Goal: Task Accomplishment & Management: Use online tool/utility

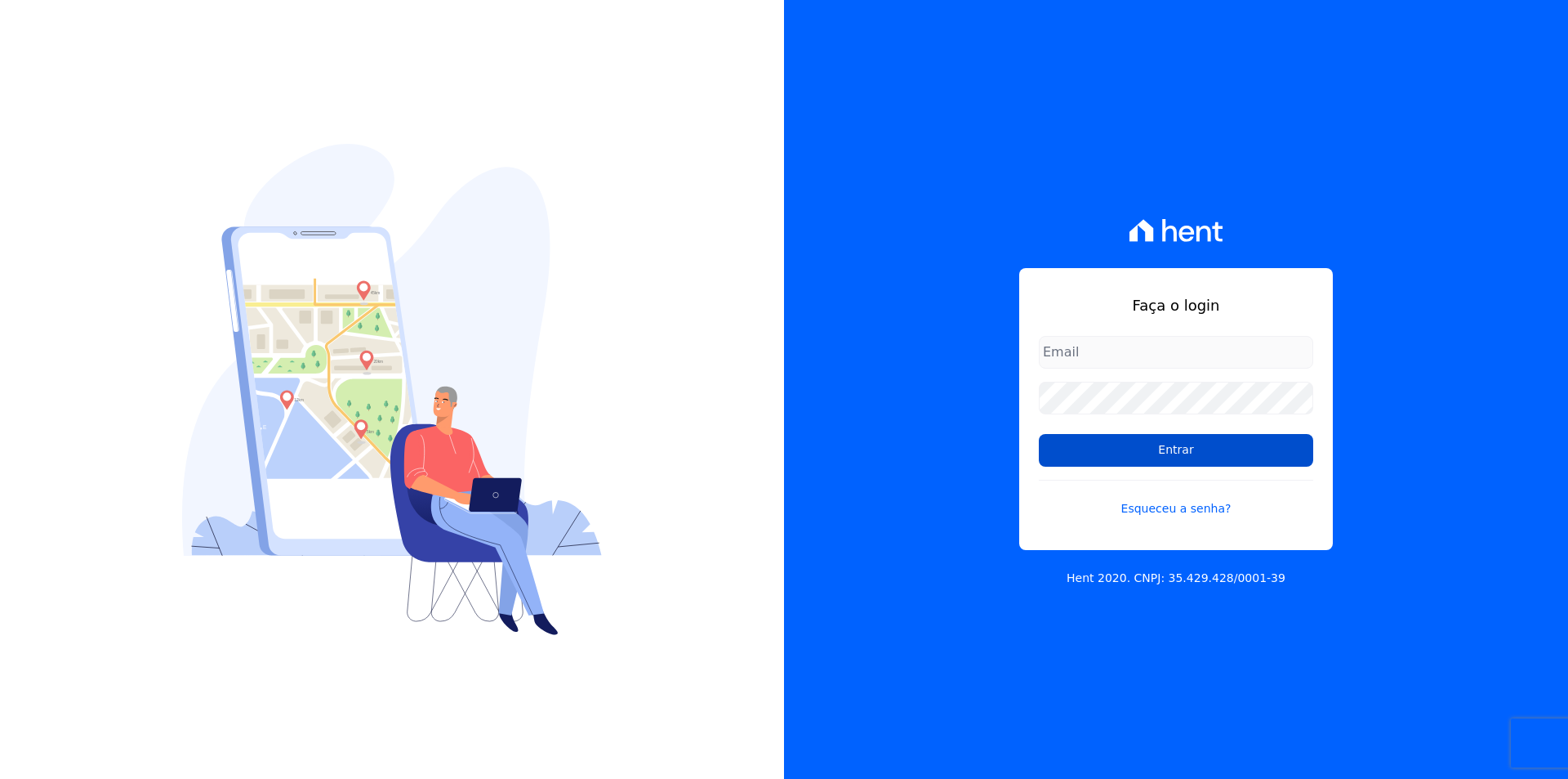
type input "[EMAIL_ADDRESS][DOMAIN_NAME]"
click at [1079, 456] on input "Entrar" at bounding box center [1176, 450] width 274 height 33
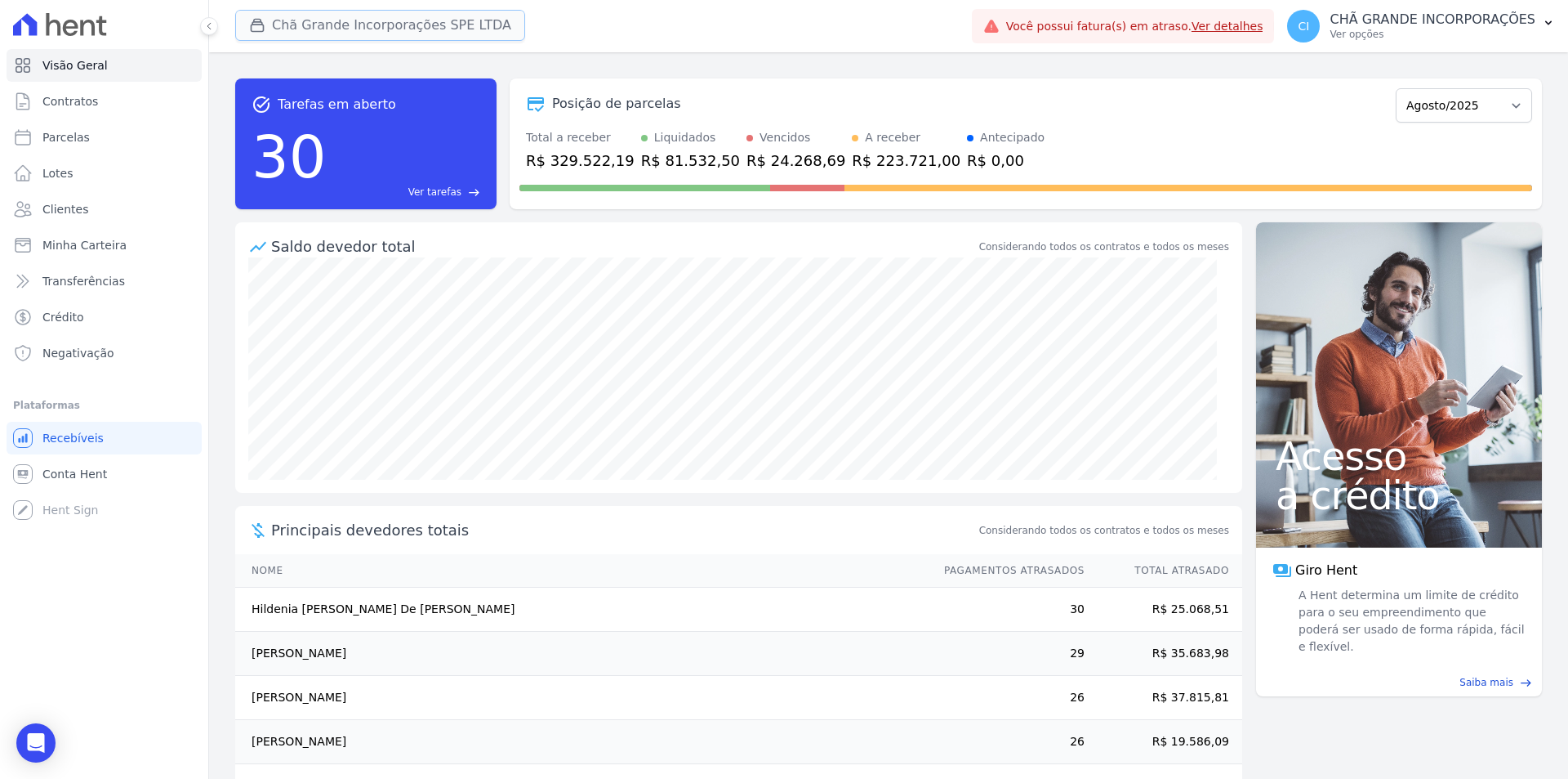
click at [385, 20] on button "Chã Grande Incorporações SPE LTDA" at bounding box center [380, 26] width 290 height 31
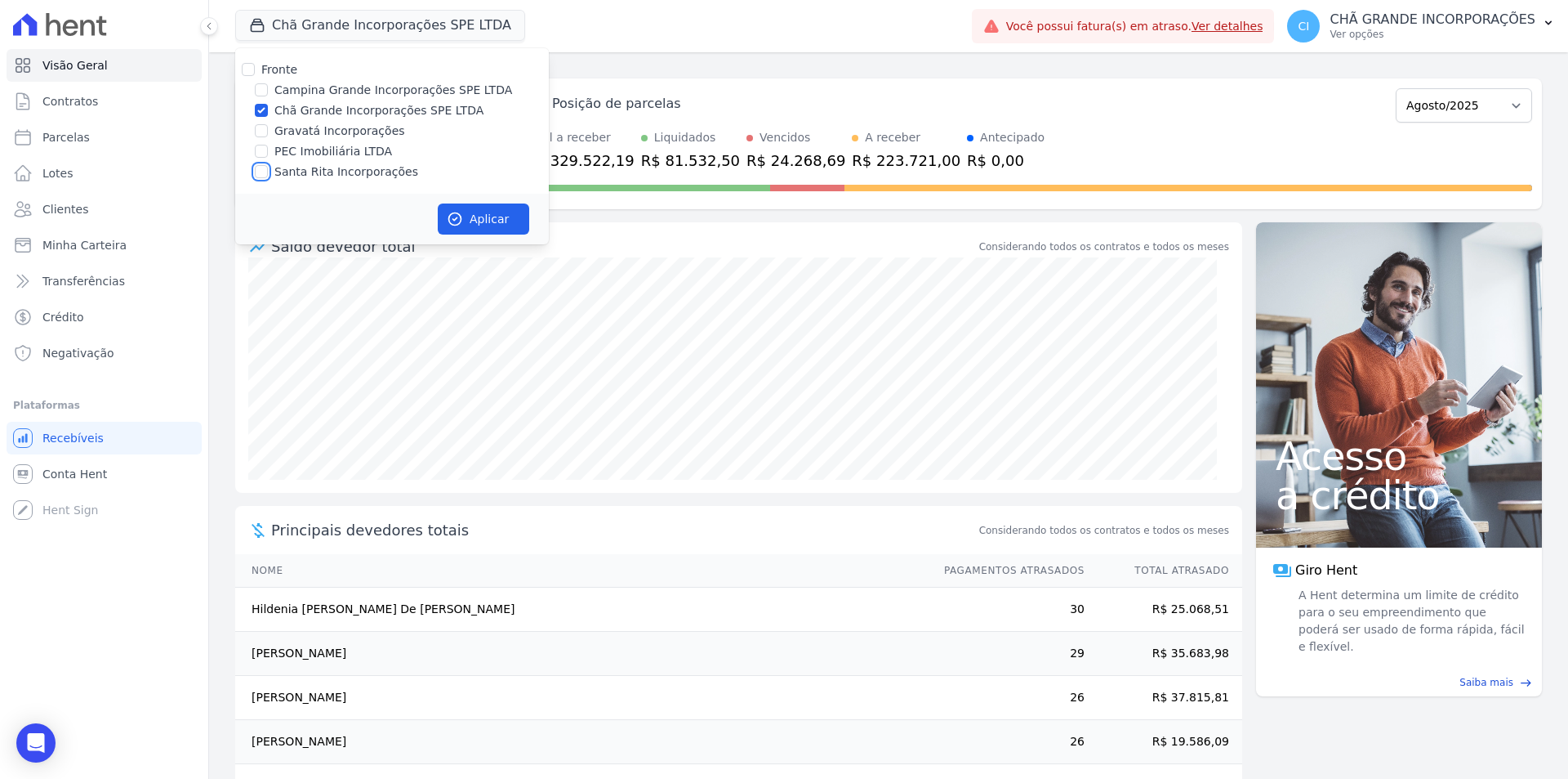
click at [260, 173] on input "Santa Rita Incorporações" at bounding box center [261, 171] width 13 height 13
checkbox input "true"
click at [256, 106] on input "Chã Grande Incorporações SPE LTDA" at bounding box center [261, 110] width 13 height 13
checkbox input "false"
click at [462, 209] on button "Aplicar" at bounding box center [483, 219] width 91 height 31
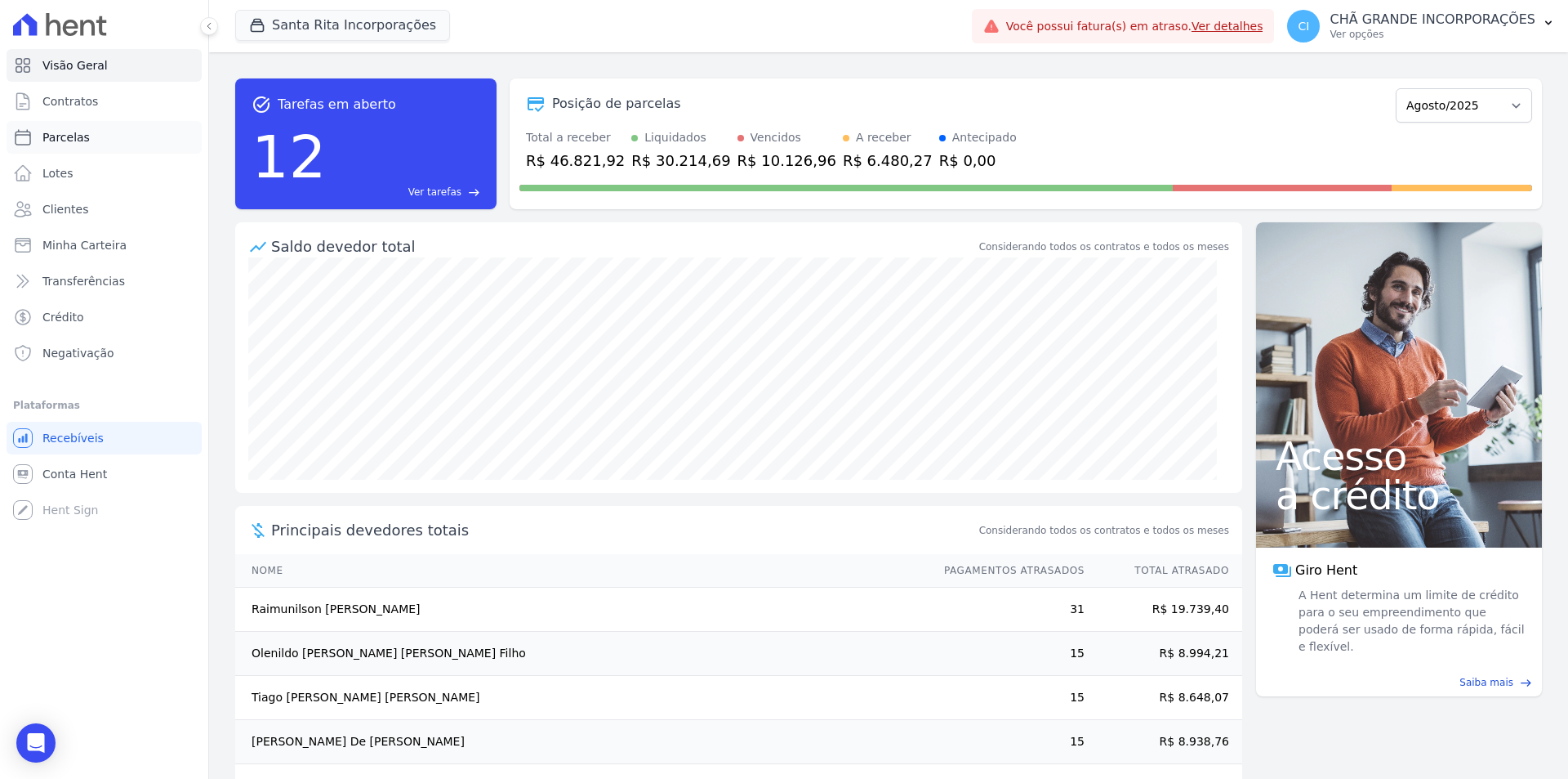
click at [53, 136] on span "Parcelas" at bounding box center [66, 138] width 47 height 16
select select
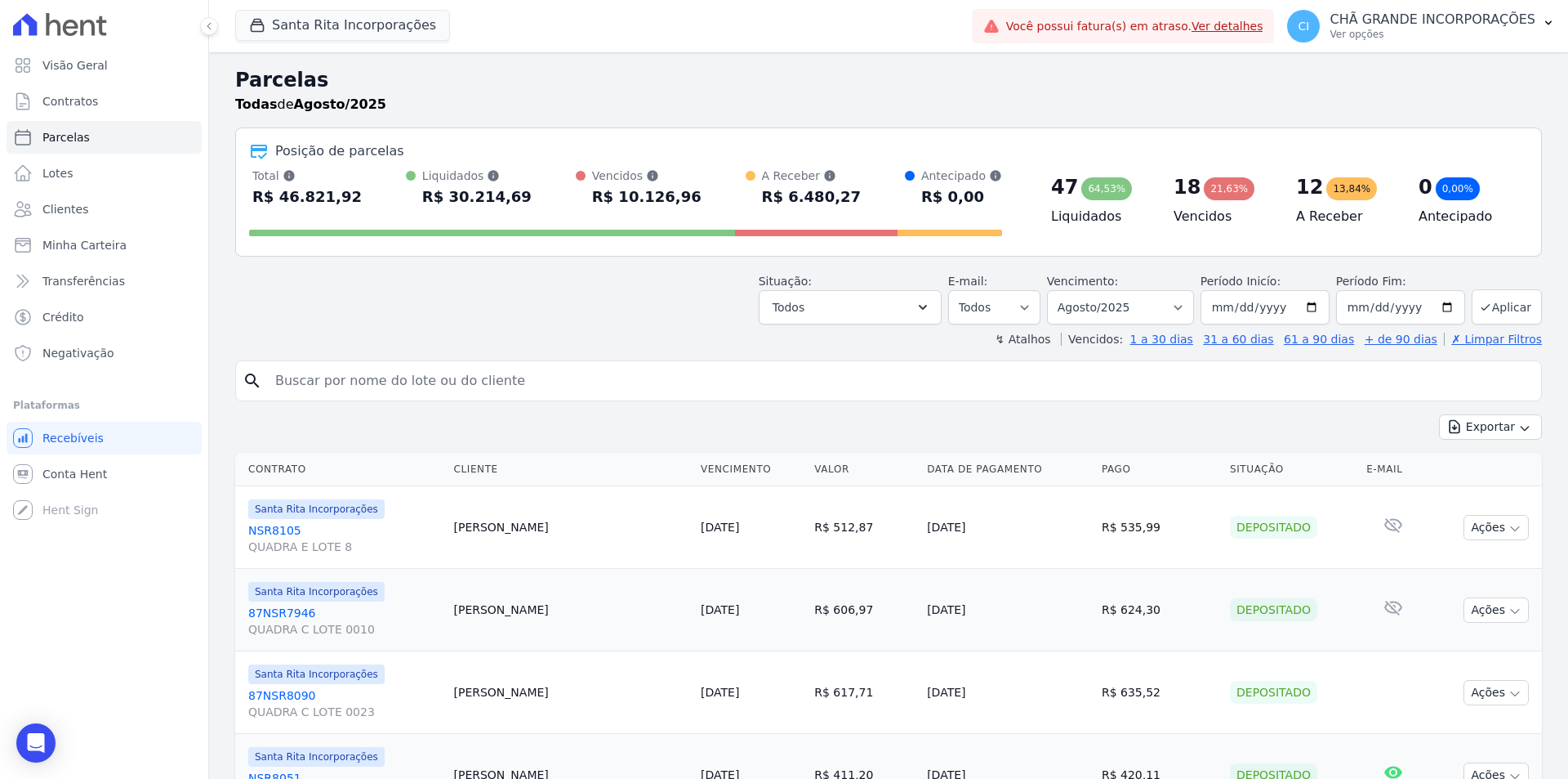
drag, startPoint x: 563, startPoint y: 373, endPoint x: 597, endPoint y: 318, distance: 64.7
click at [563, 373] on input "search" at bounding box center [900, 381] width 1269 height 33
click at [474, 373] on input "search" at bounding box center [900, 381] width 1269 height 33
paste input "CICERO SALVADOR MATIAS VIEIRA"
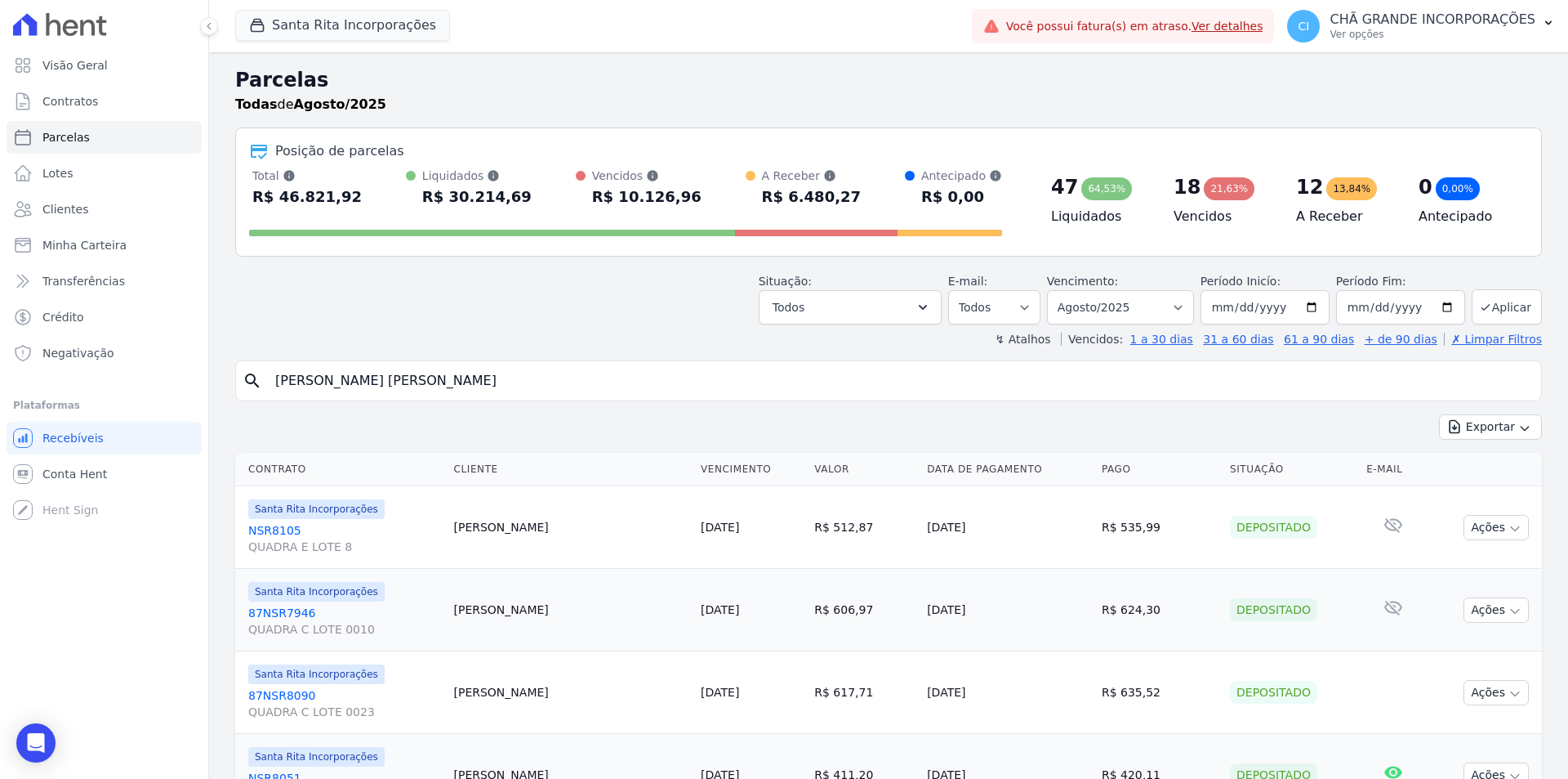
type input "CICERO SALVADOR MATIAS VIEIRA"
select select
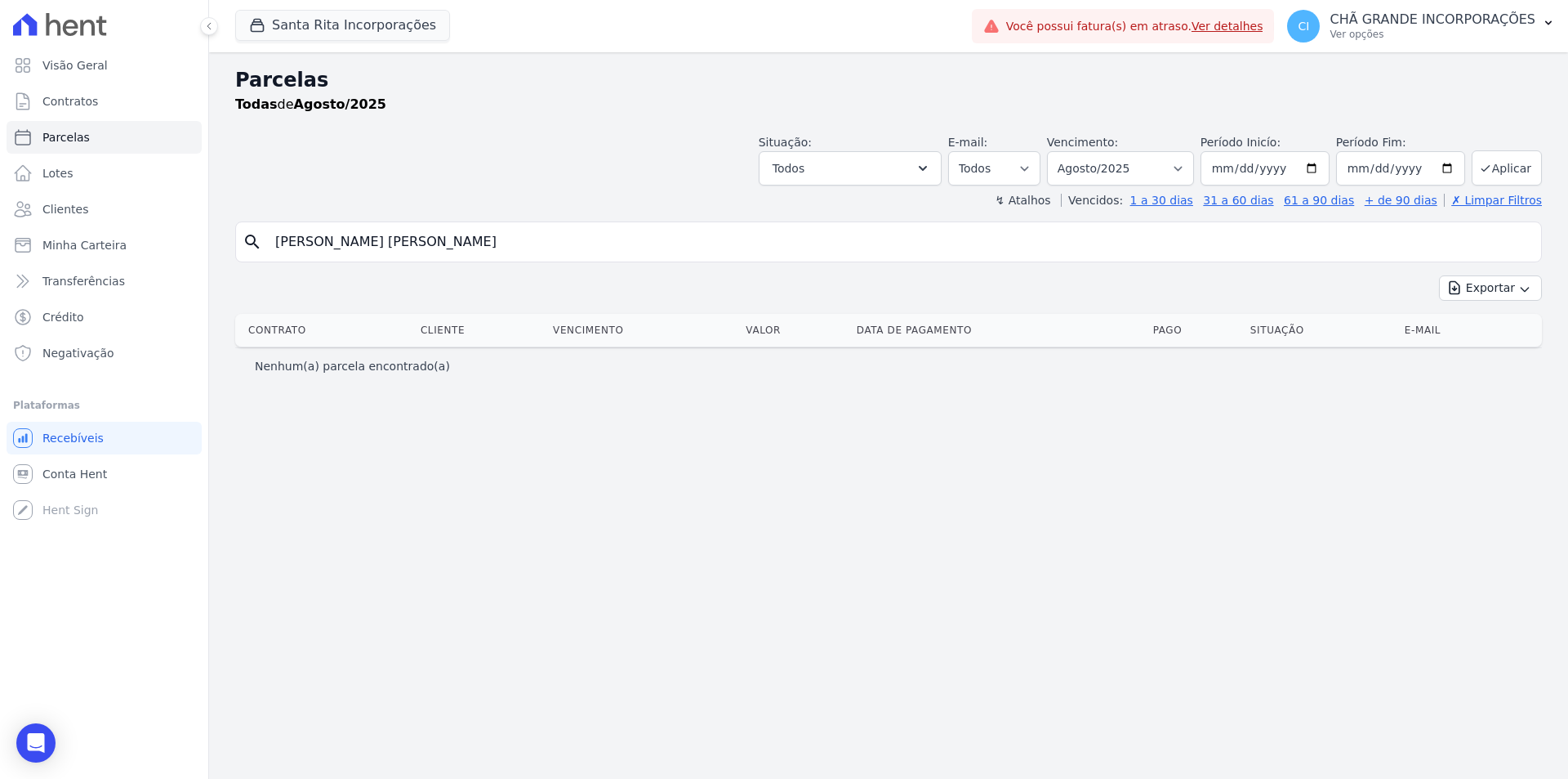
click at [495, 242] on input "CICERO SALVADOR MATIAS VIEIRA" at bounding box center [900, 242] width 1269 height 33
type input "cicero salvador"
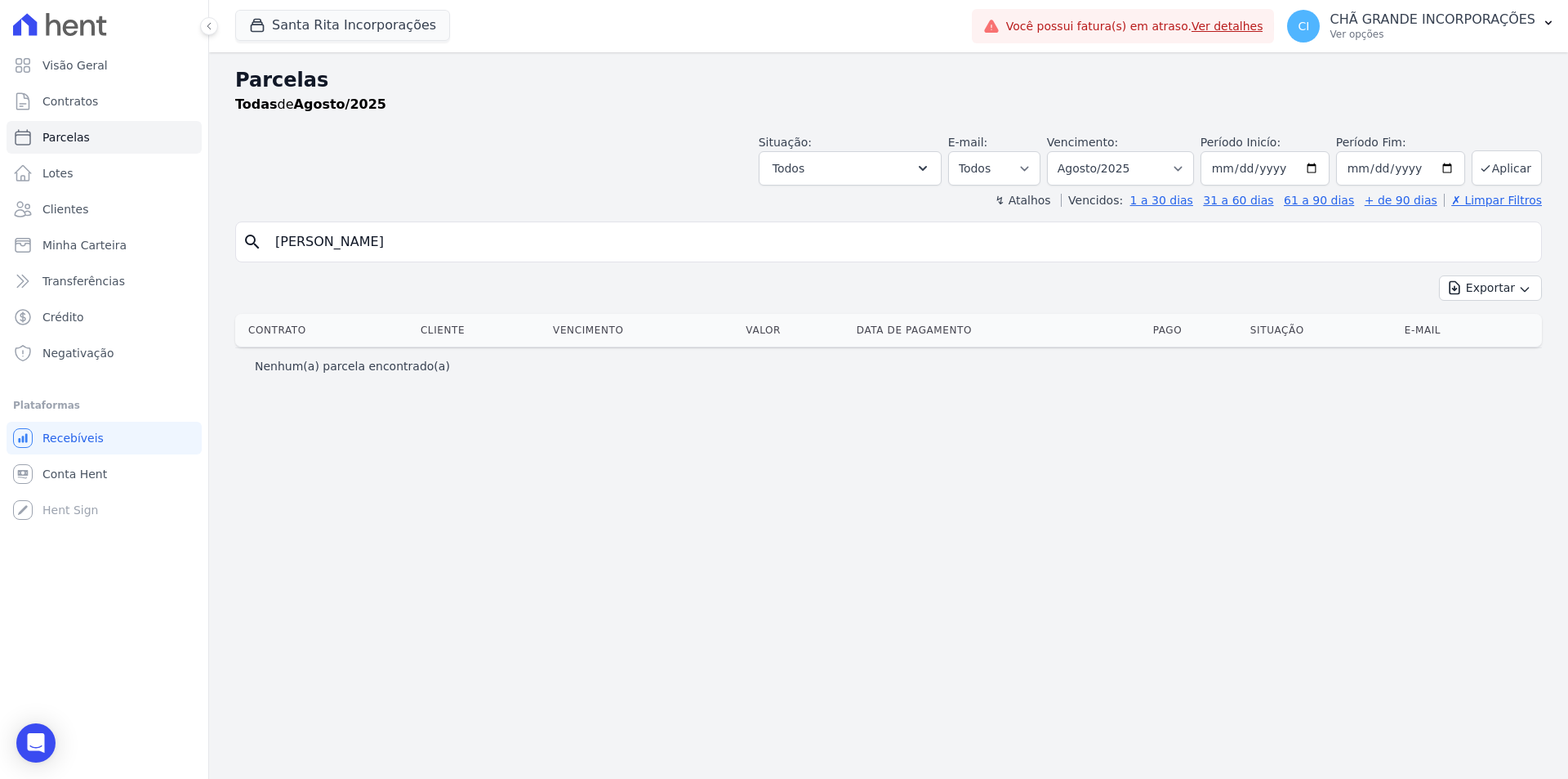
select select
click at [404, 240] on input "cicero salvador" at bounding box center [900, 242] width 1269 height 33
type input "cicero"
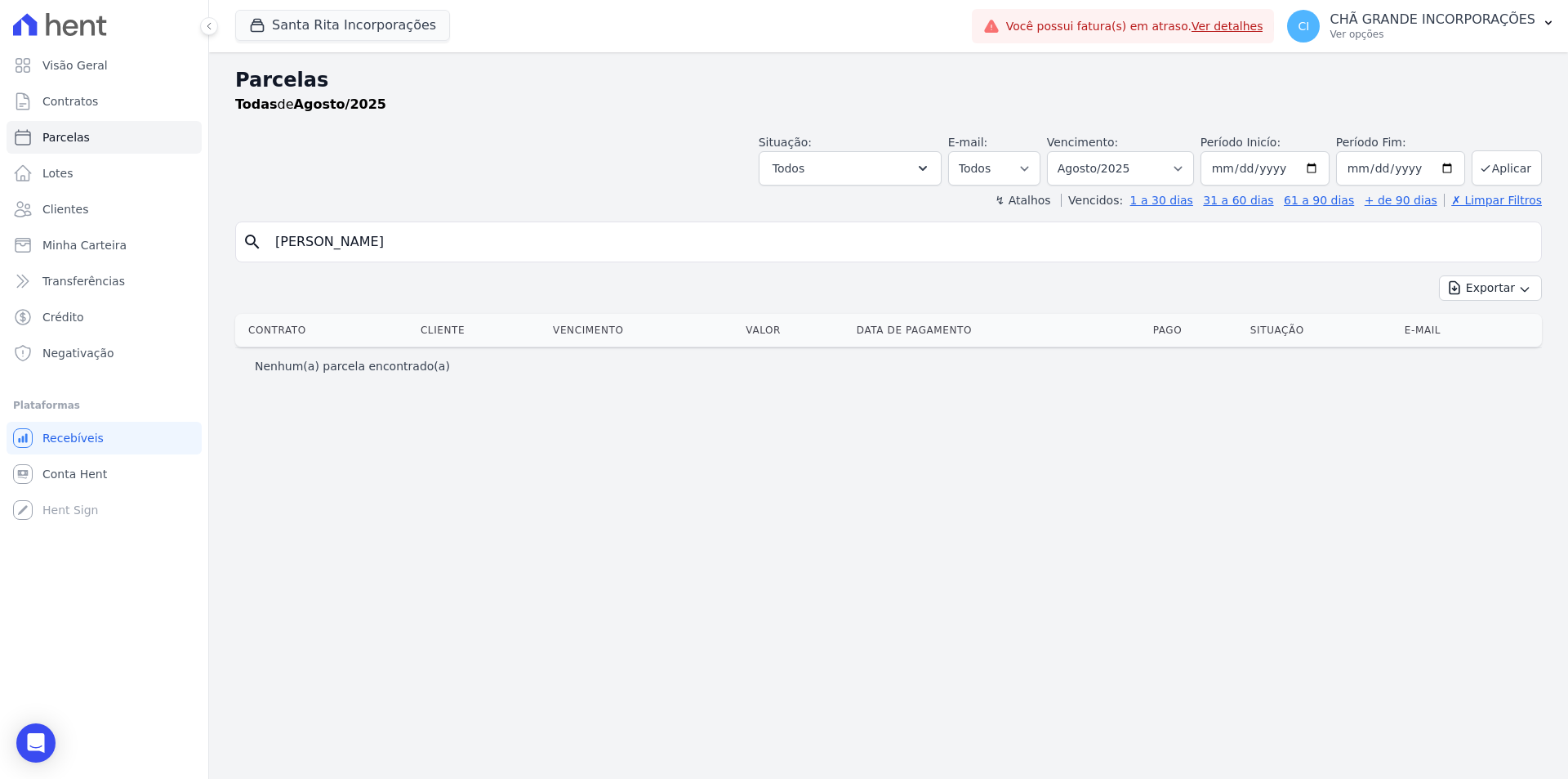
select select
click at [71, 136] on span "Parcelas" at bounding box center [66, 138] width 47 height 16
select select
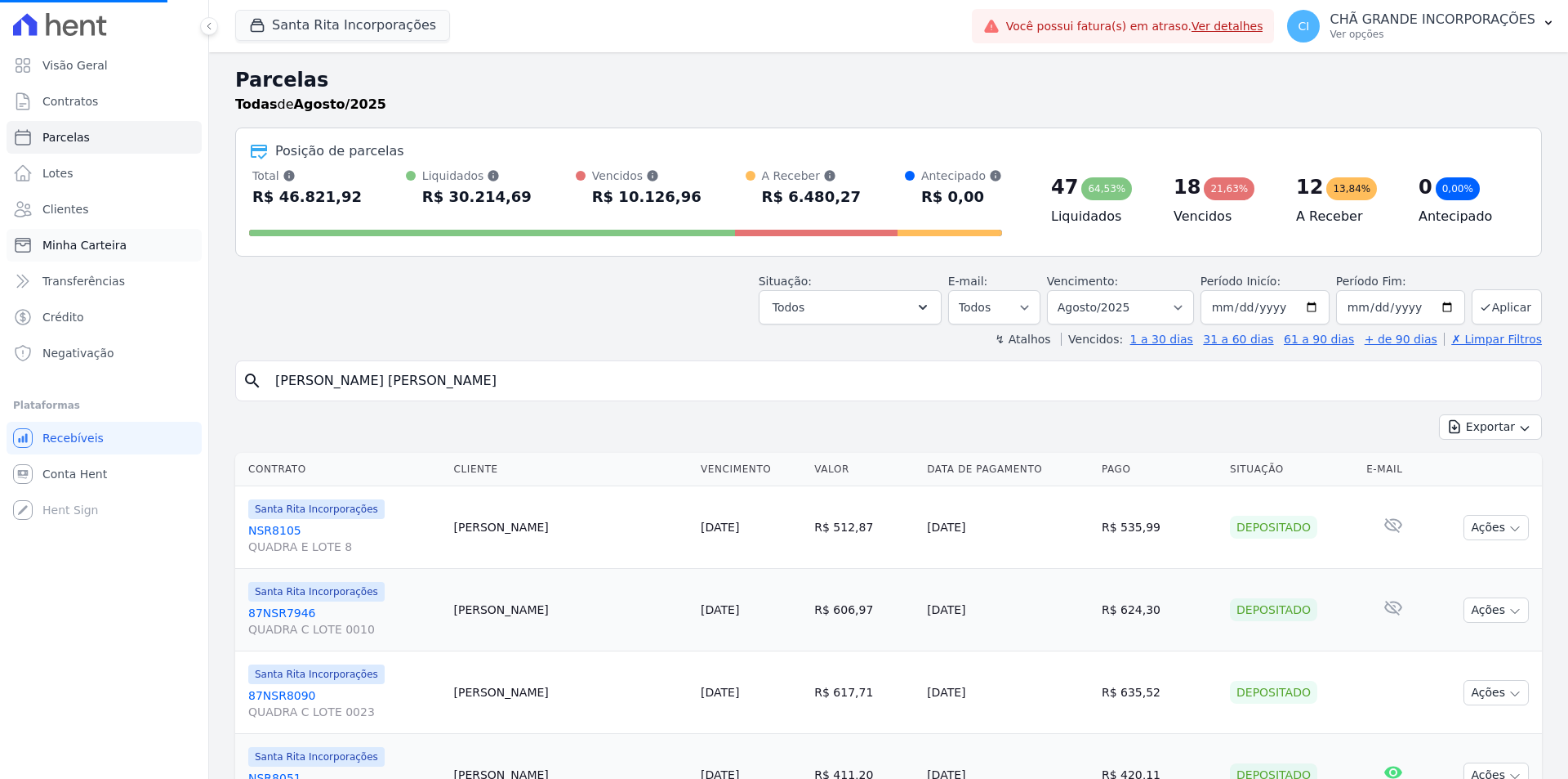
select select
click at [536, 386] on input "search" at bounding box center [900, 381] width 1269 height 33
type input "cicero"
select select
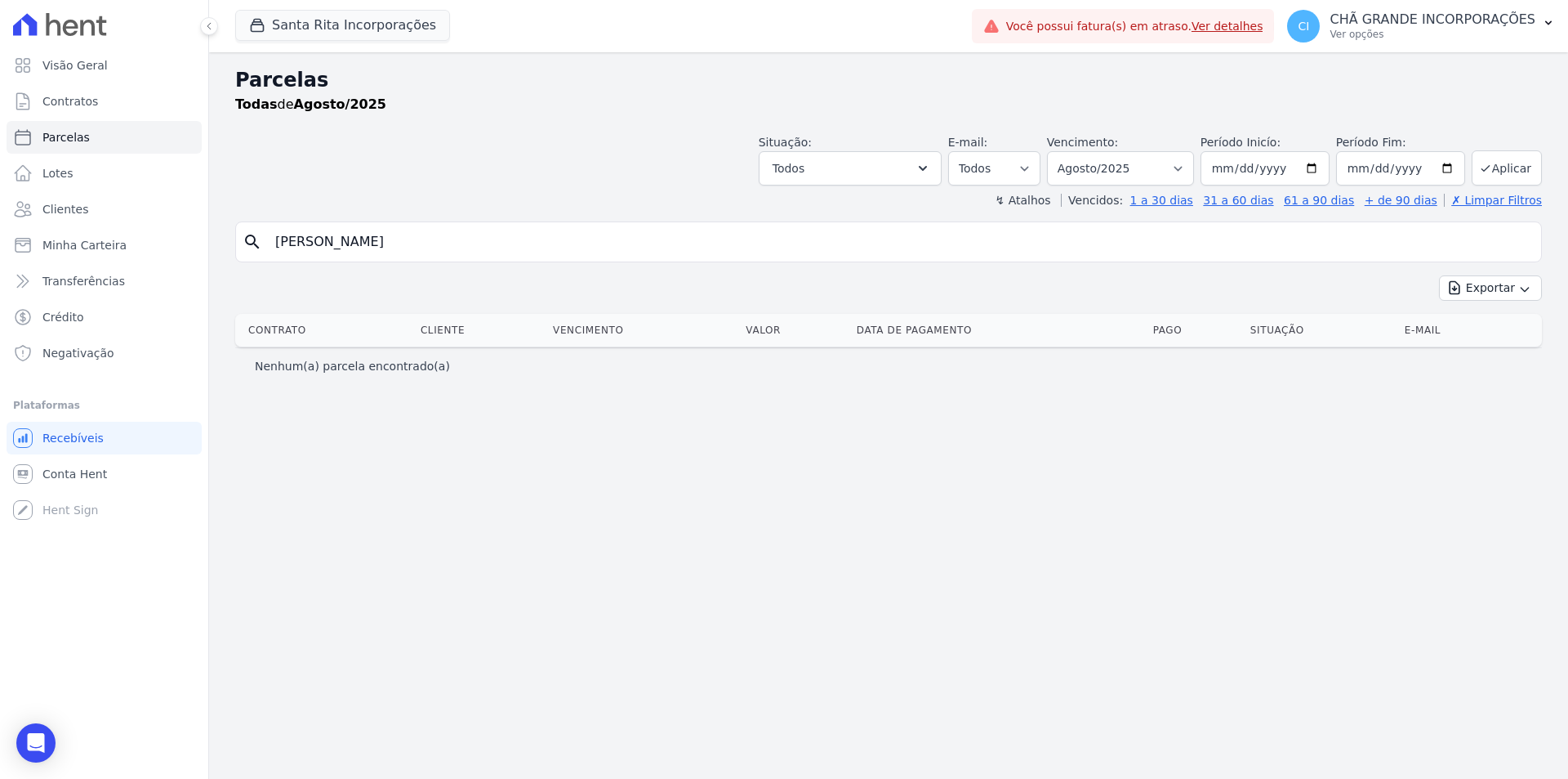
click at [432, 242] on input "cicero" at bounding box center [900, 242] width 1269 height 33
click at [84, 138] on span "Parcelas" at bounding box center [66, 138] width 47 height 16
select select
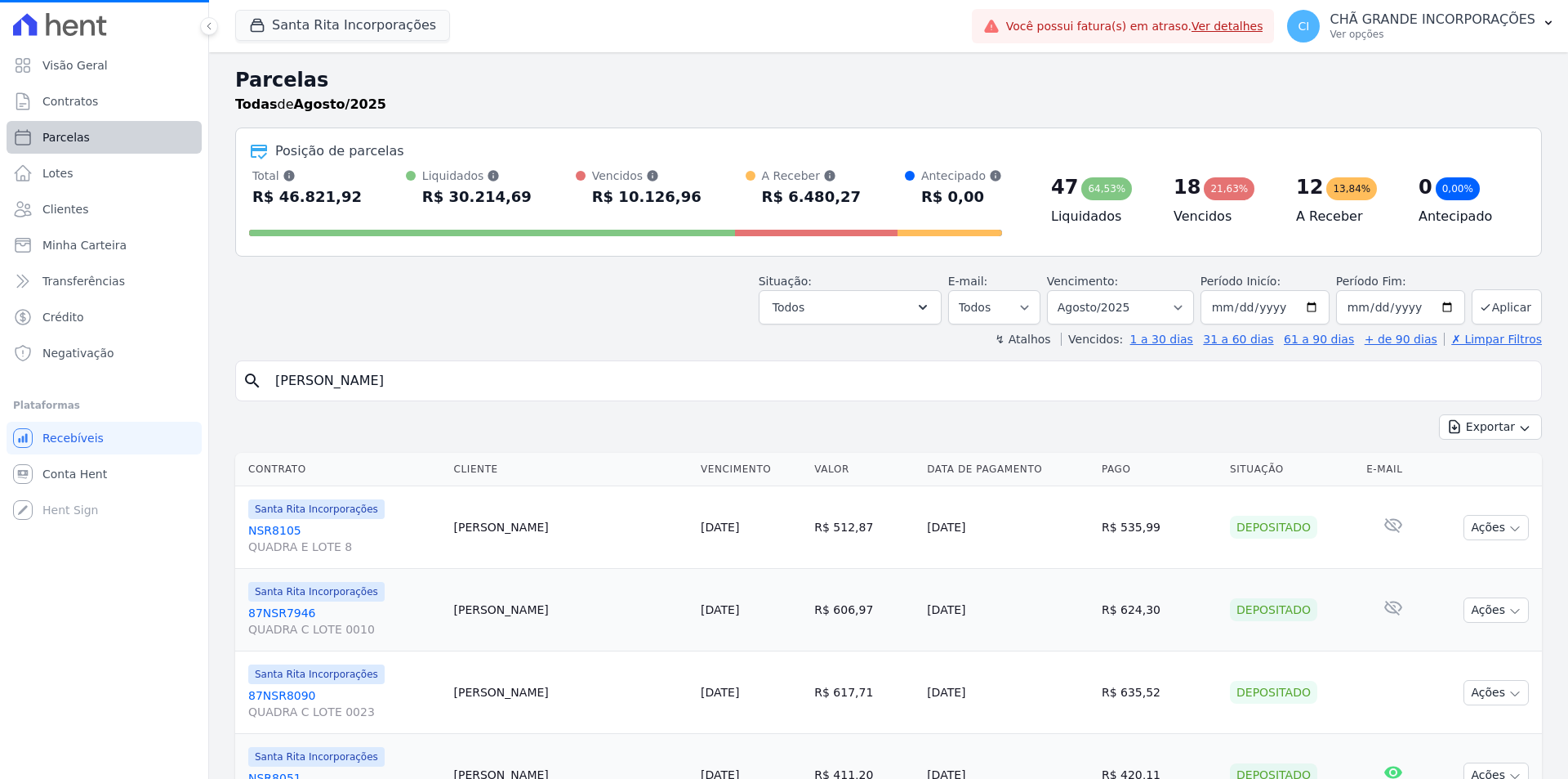
select select
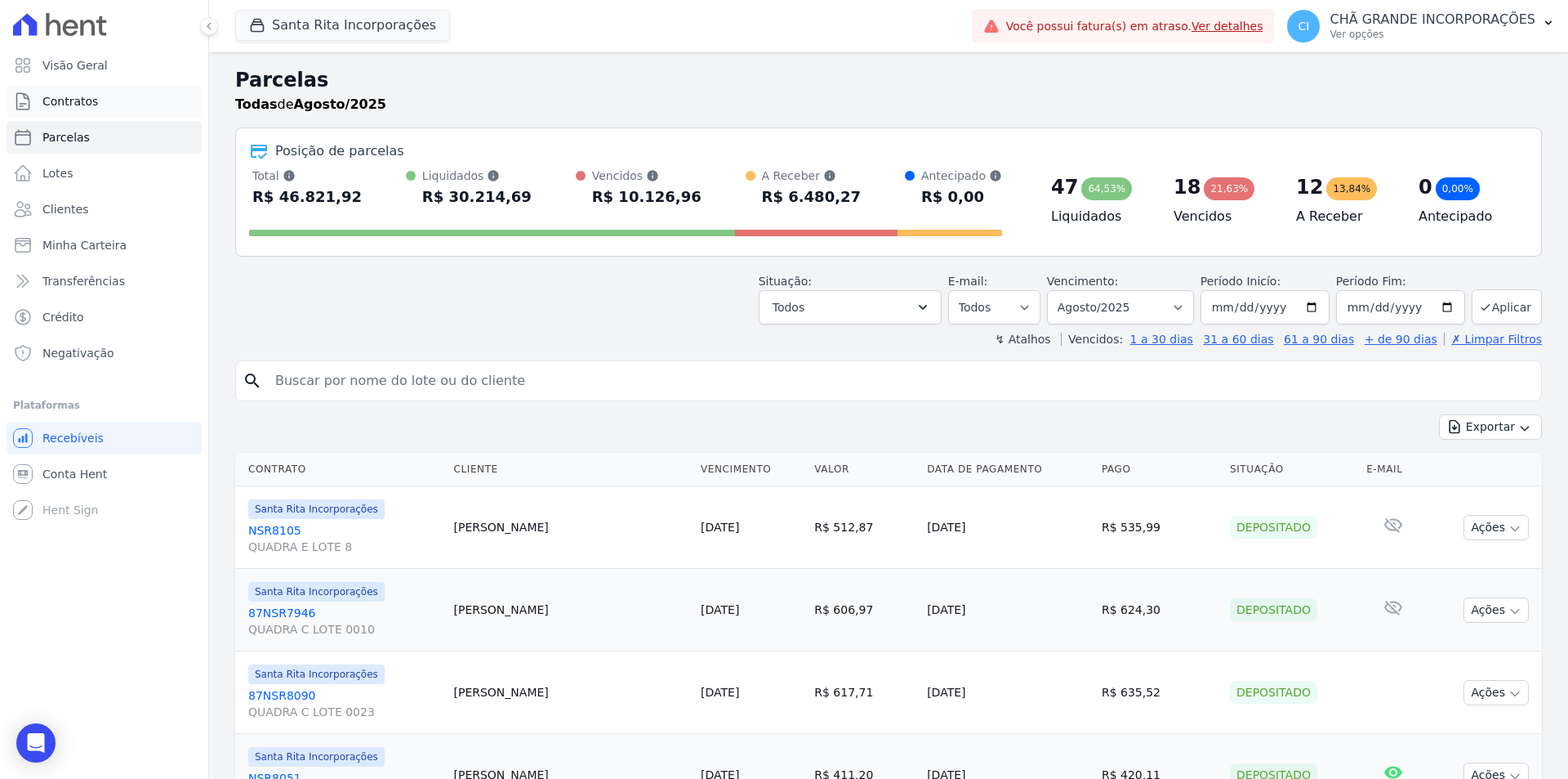
click at [80, 107] on span "Contratos" at bounding box center [70, 101] width 55 height 16
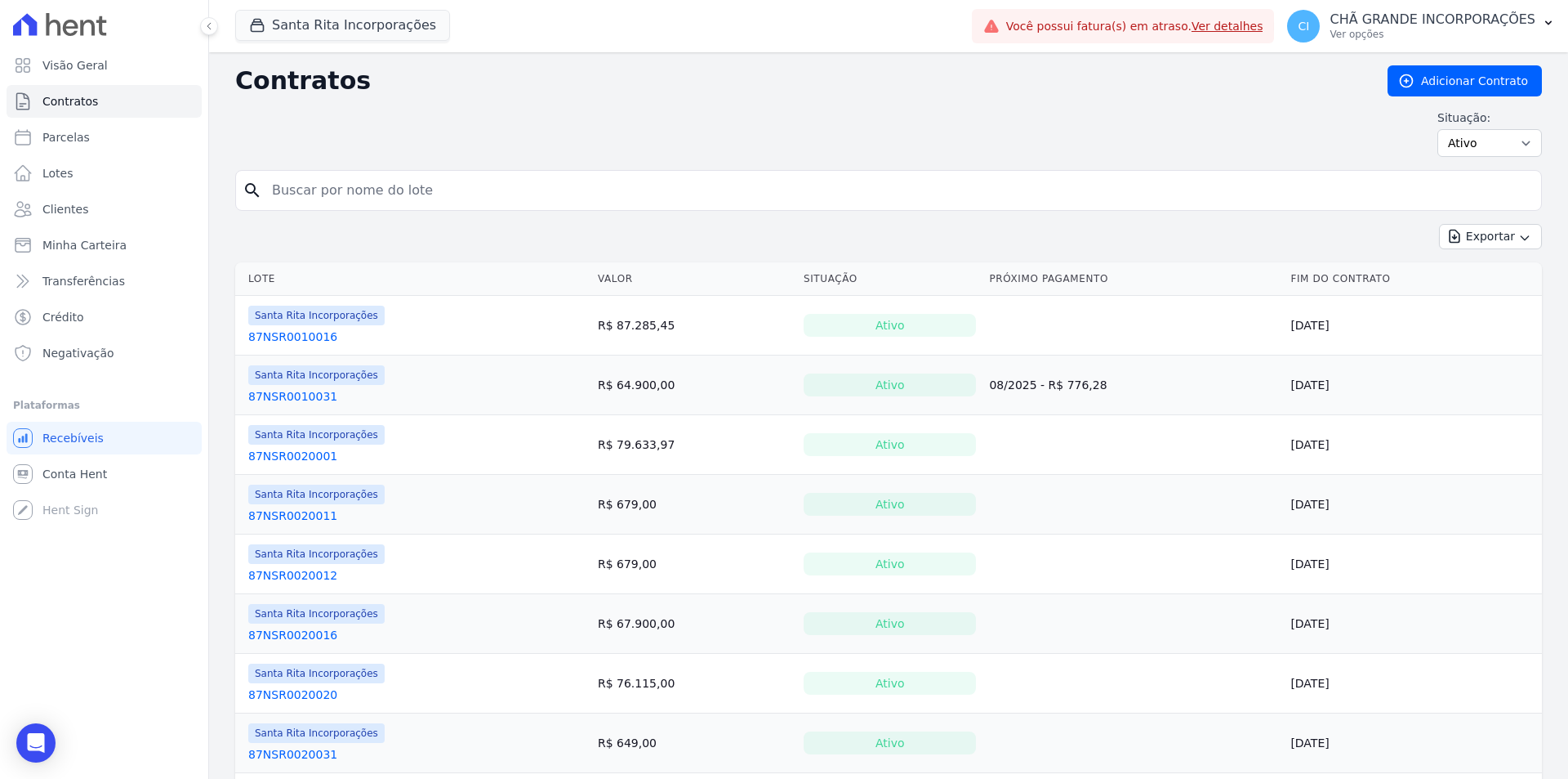
click at [425, 185] on input "search" at bounding box center [898, 190] width 1272 height 33
click at [81, 208] on span "Clientes" at bounding box center [66, 209] width 46 height 16
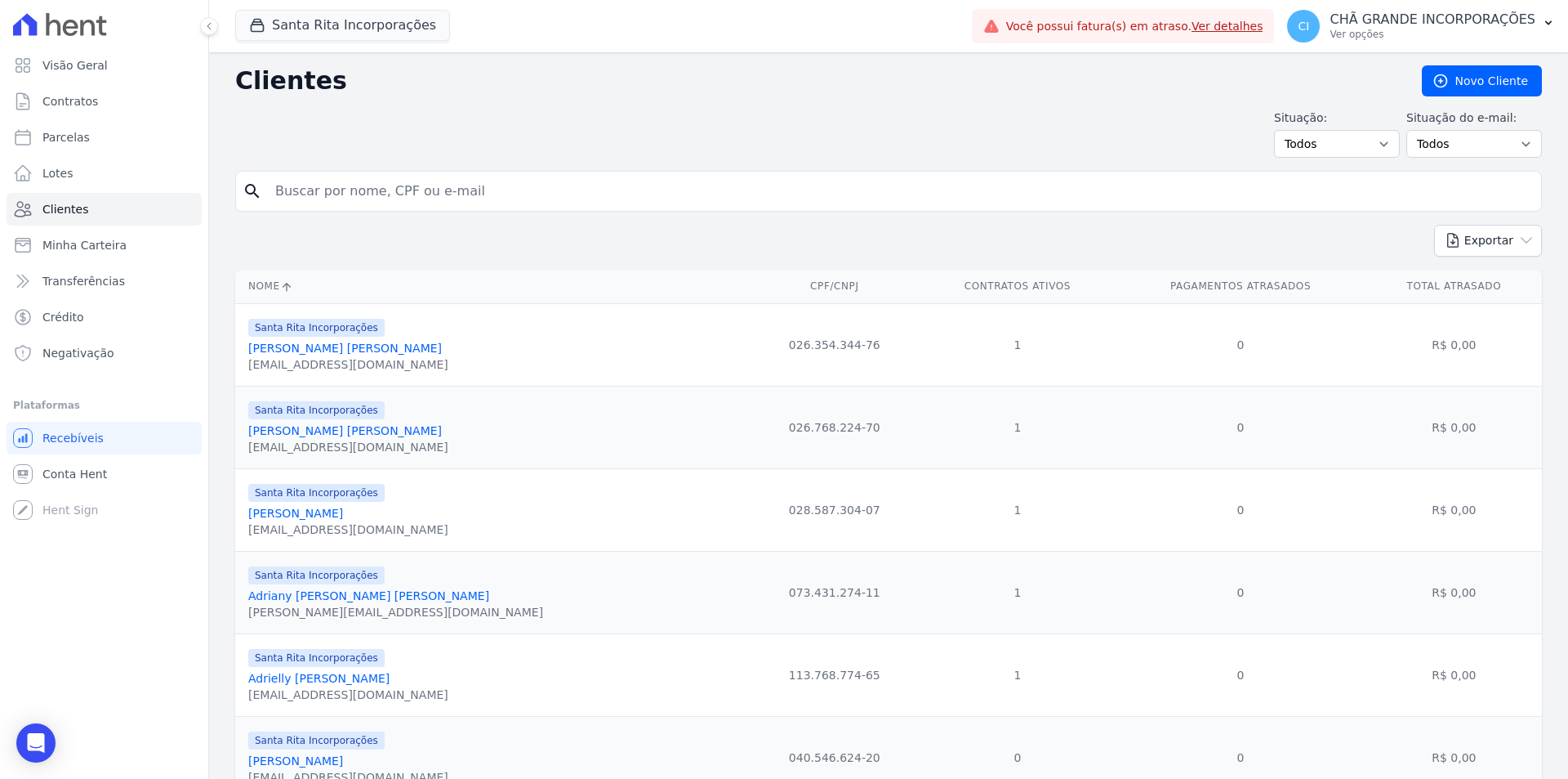
click at [410, 195] on input "search" at bounding box center [900, 191] width 1269 height 33
type input "cicero"
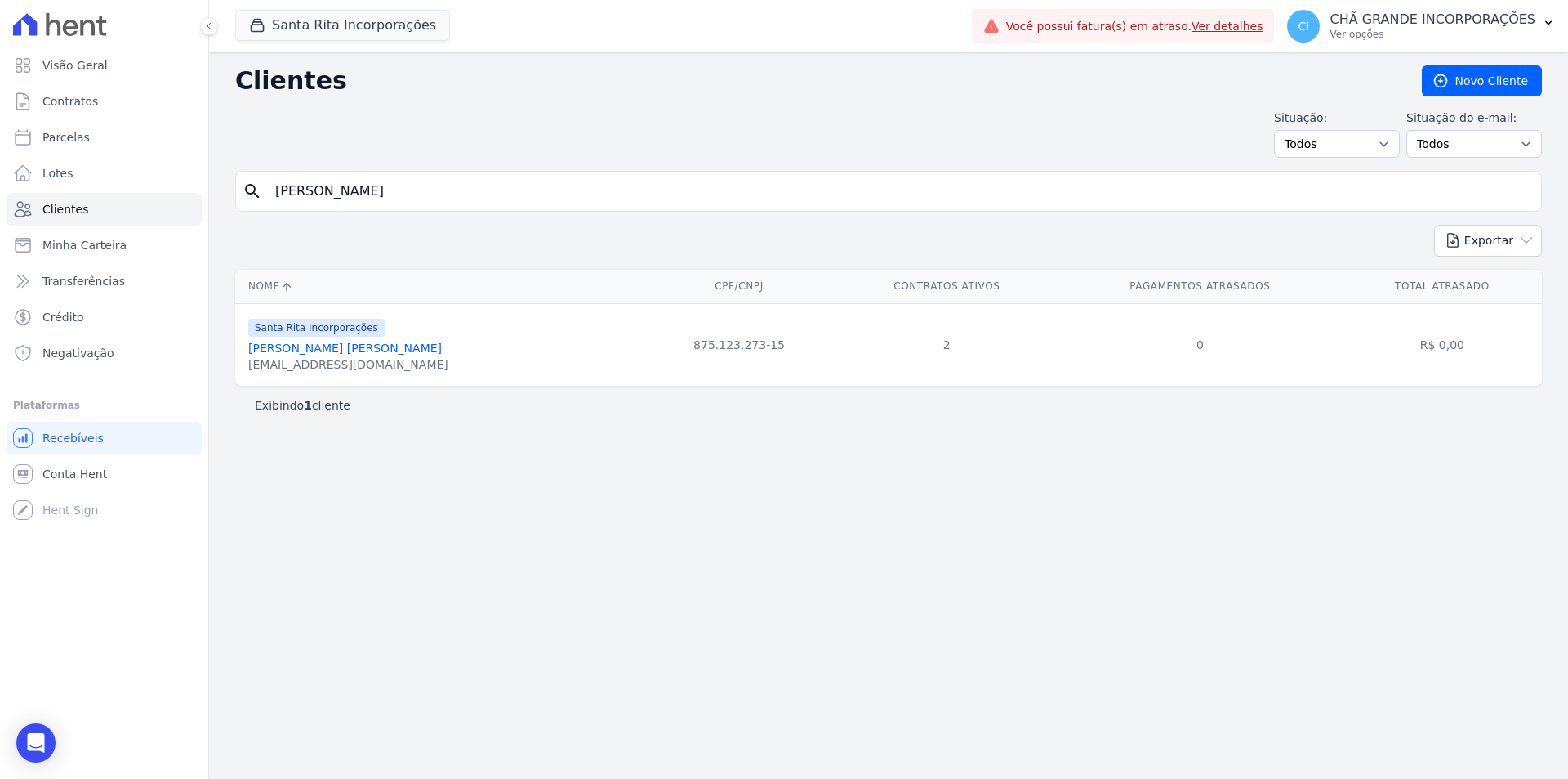
click at [383, 345] on link "Cicero Salvador Matias Vieira" at bounding box center [344, 348] width 194 height 13
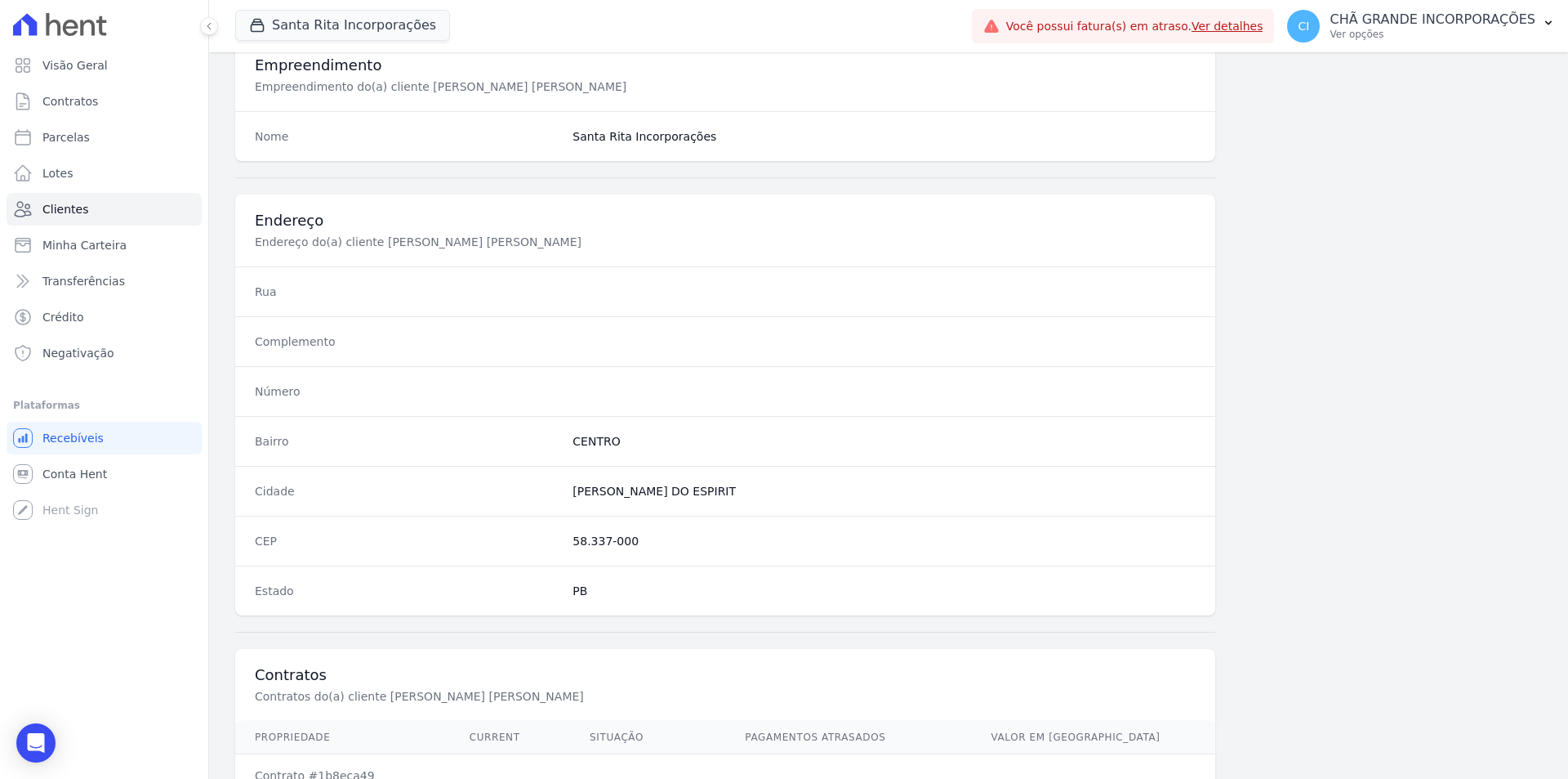
scroll to position [825, 0]
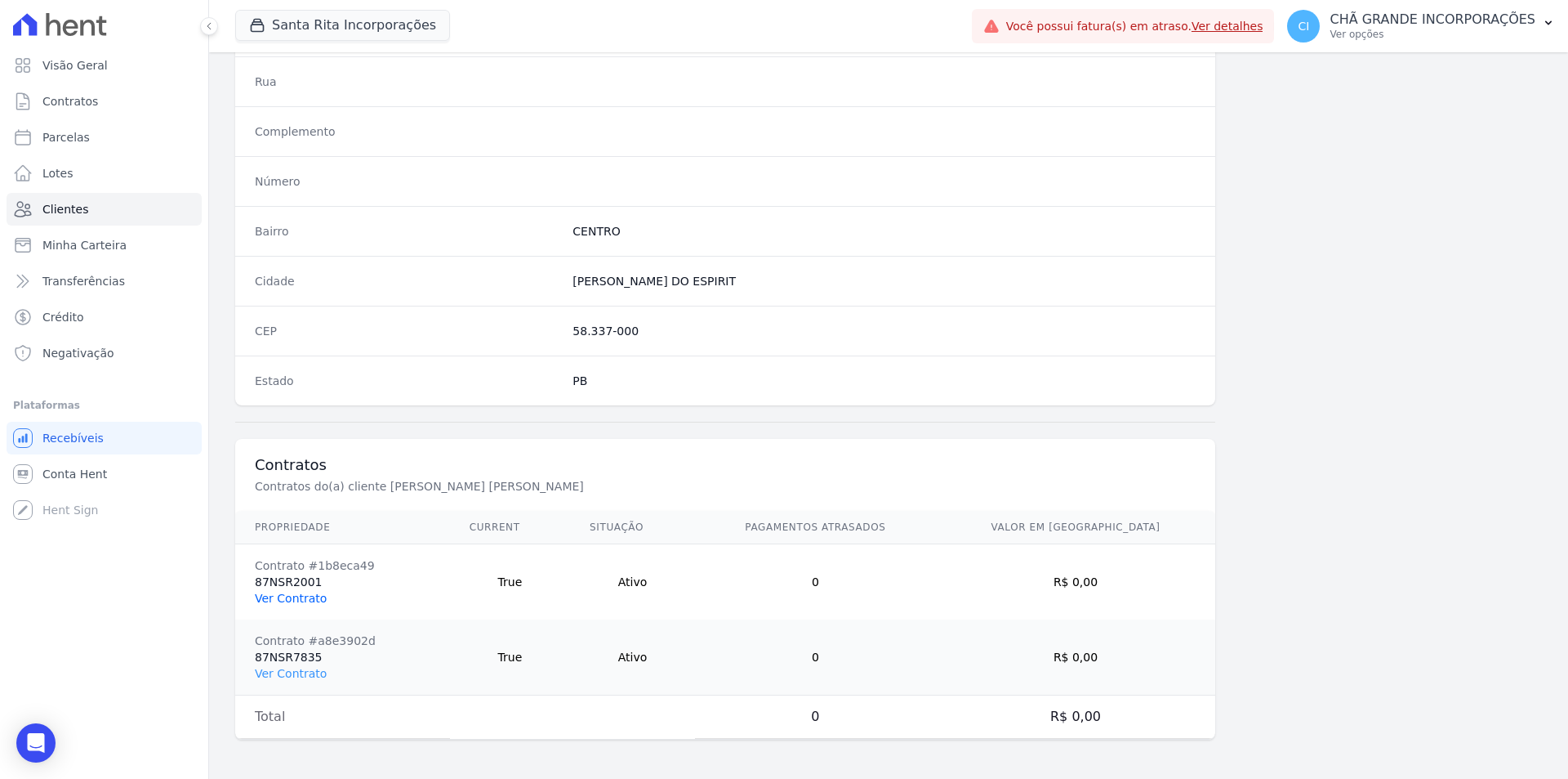
click at [298, 599] on link "Ver Contrato" at bounding box center [290, 598] width 72 height 13
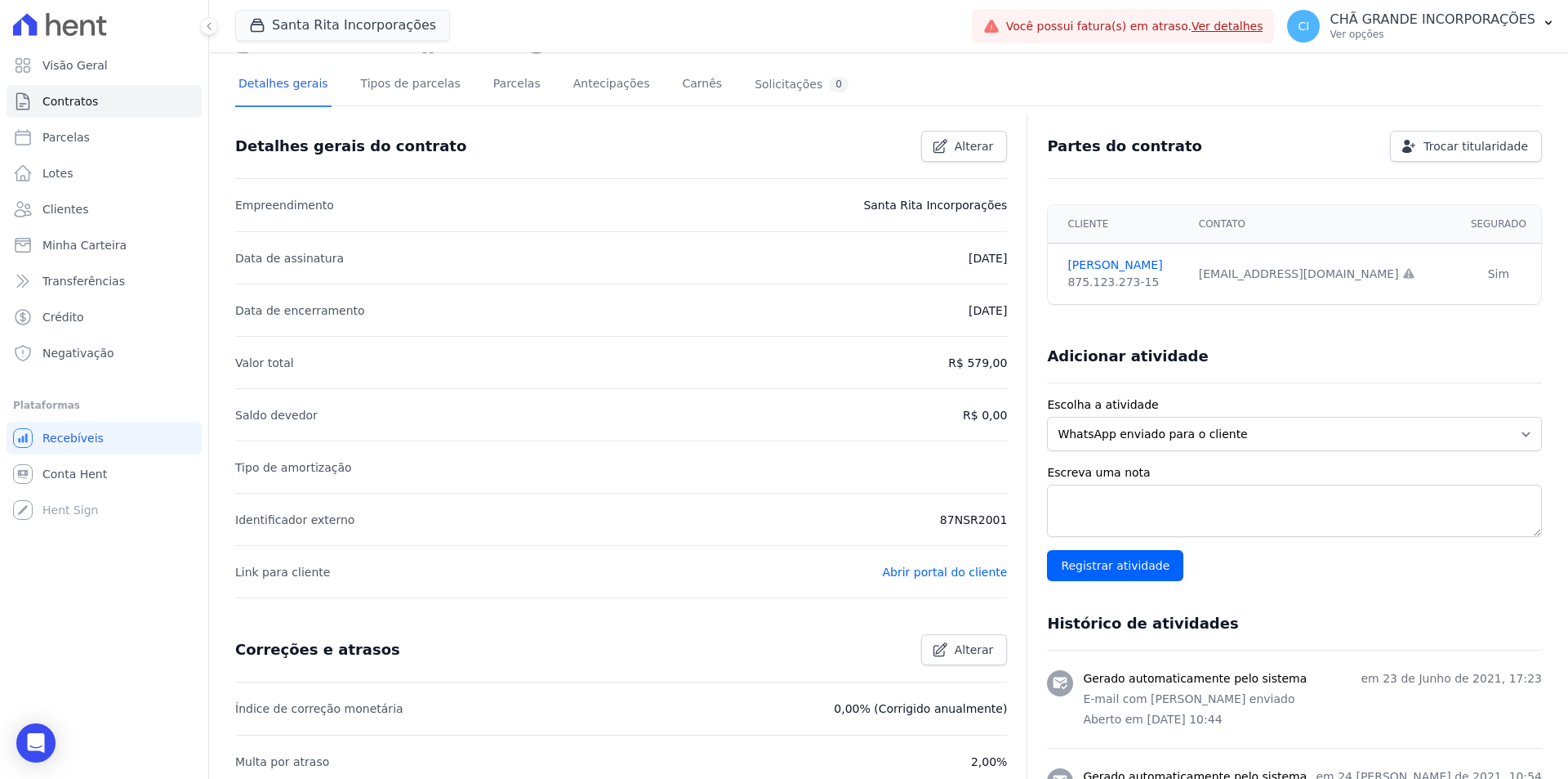
scroll to position [358, 0]
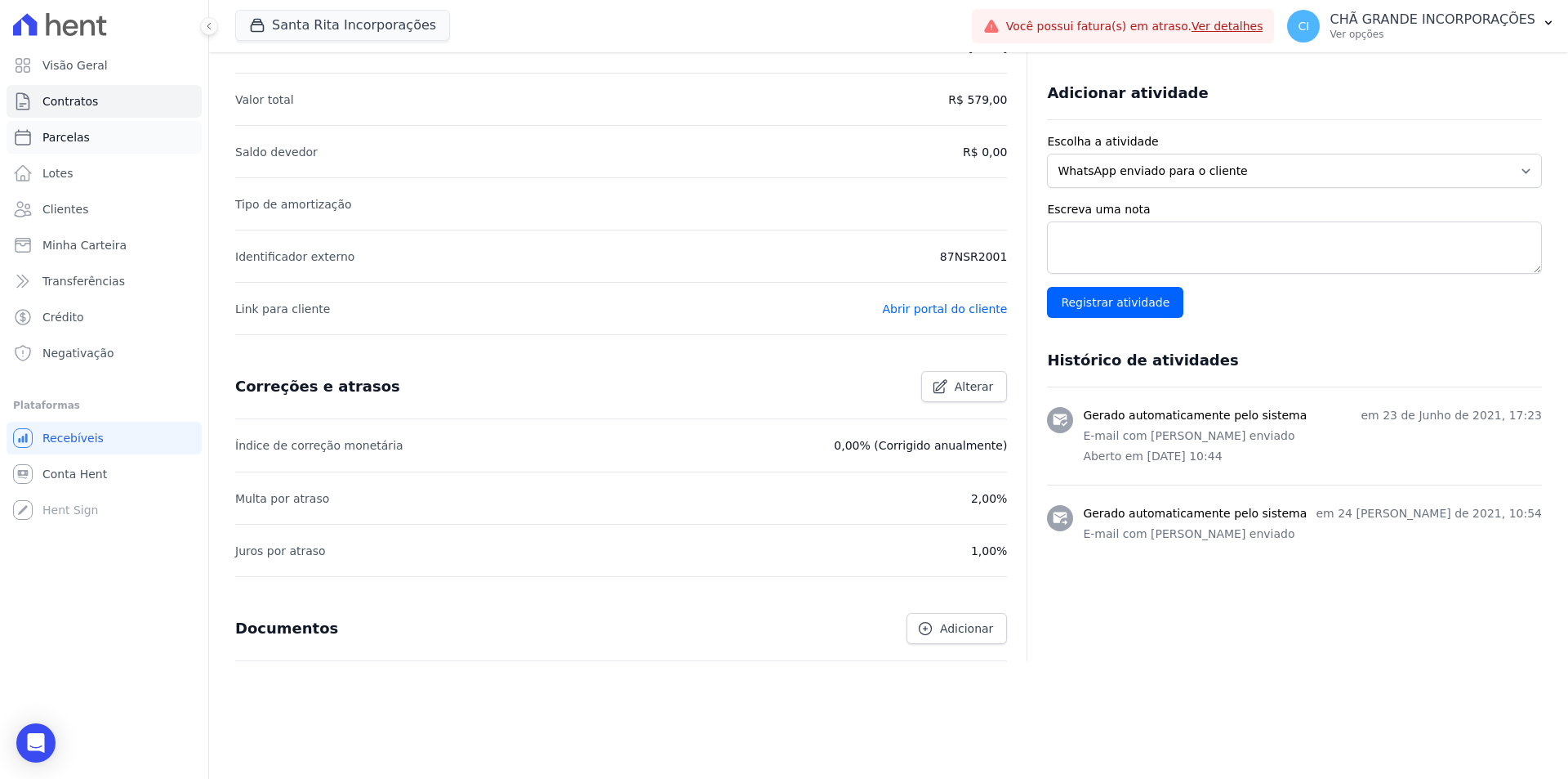
click at [77, 139] on span "Parcelas" at bounding box center [66, 138] width 47 height 16
select select
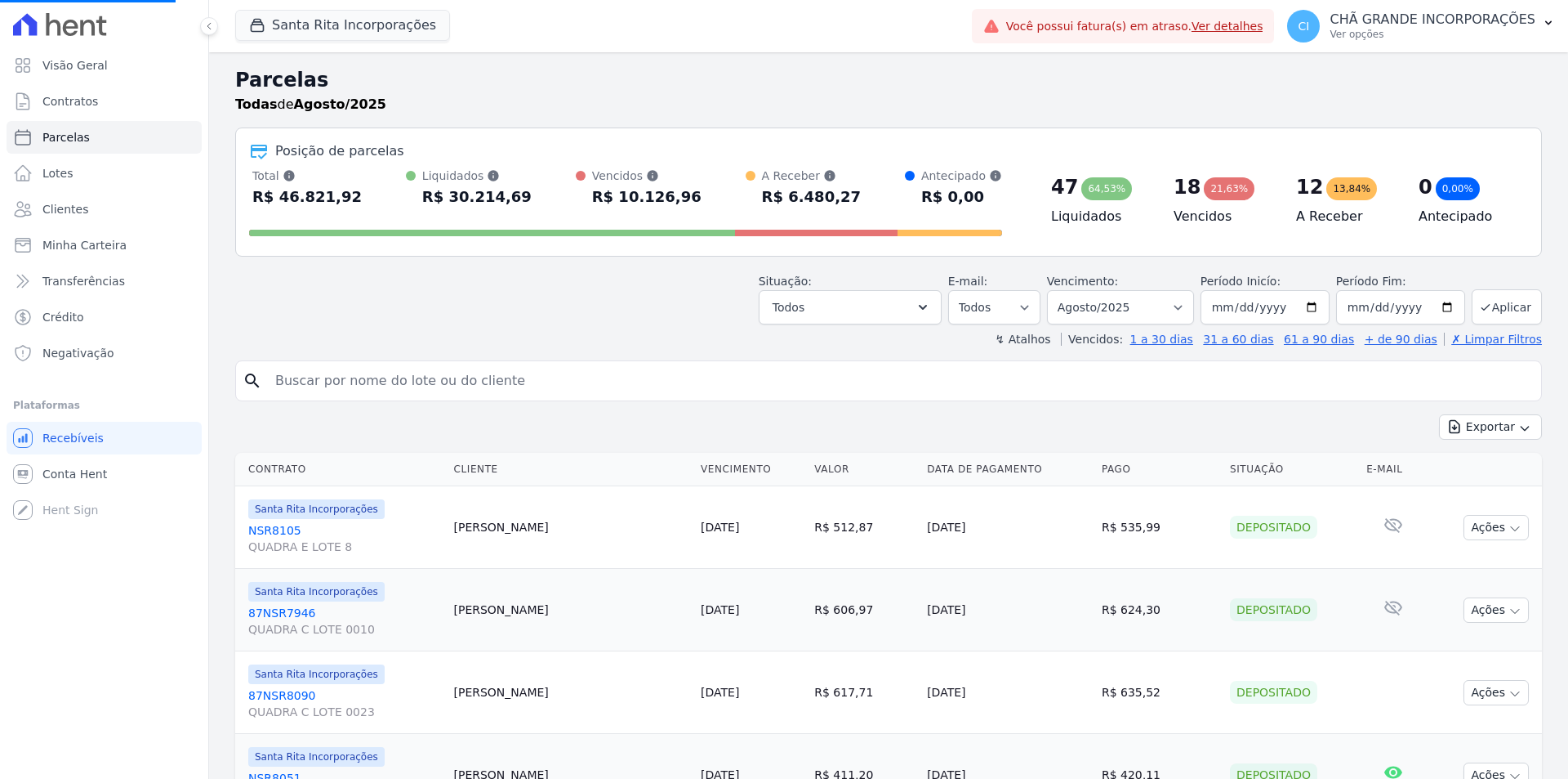
click at [434, 397] on input "search" at bounding box center [900, 381] width 1269 height 33
select select
click at [434, 367] on input "search" at bounding box center [900, 381] width 1269 height 33
type input "CICERO SALVADOR MATIAS VIEIRA"
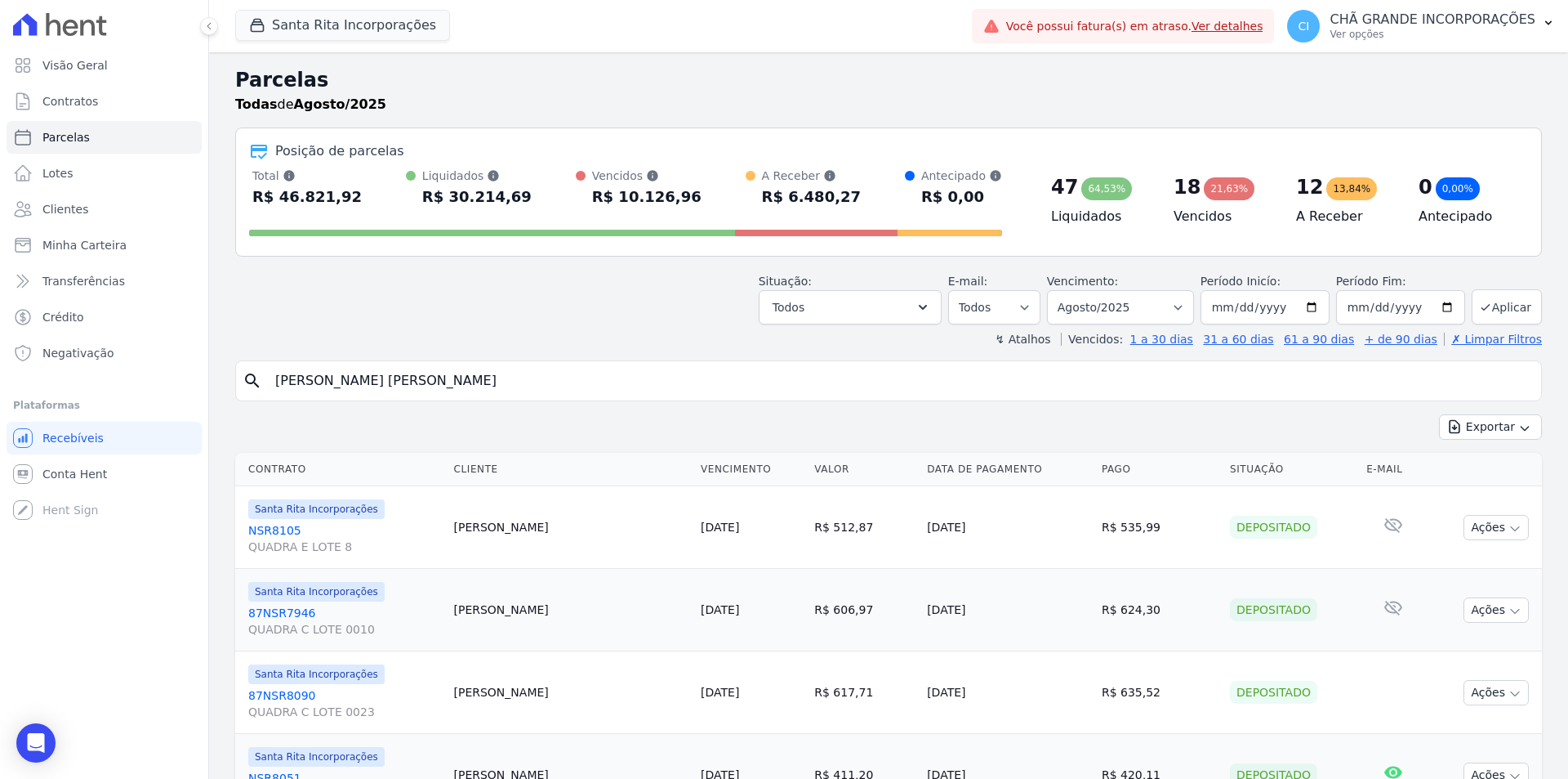
select select
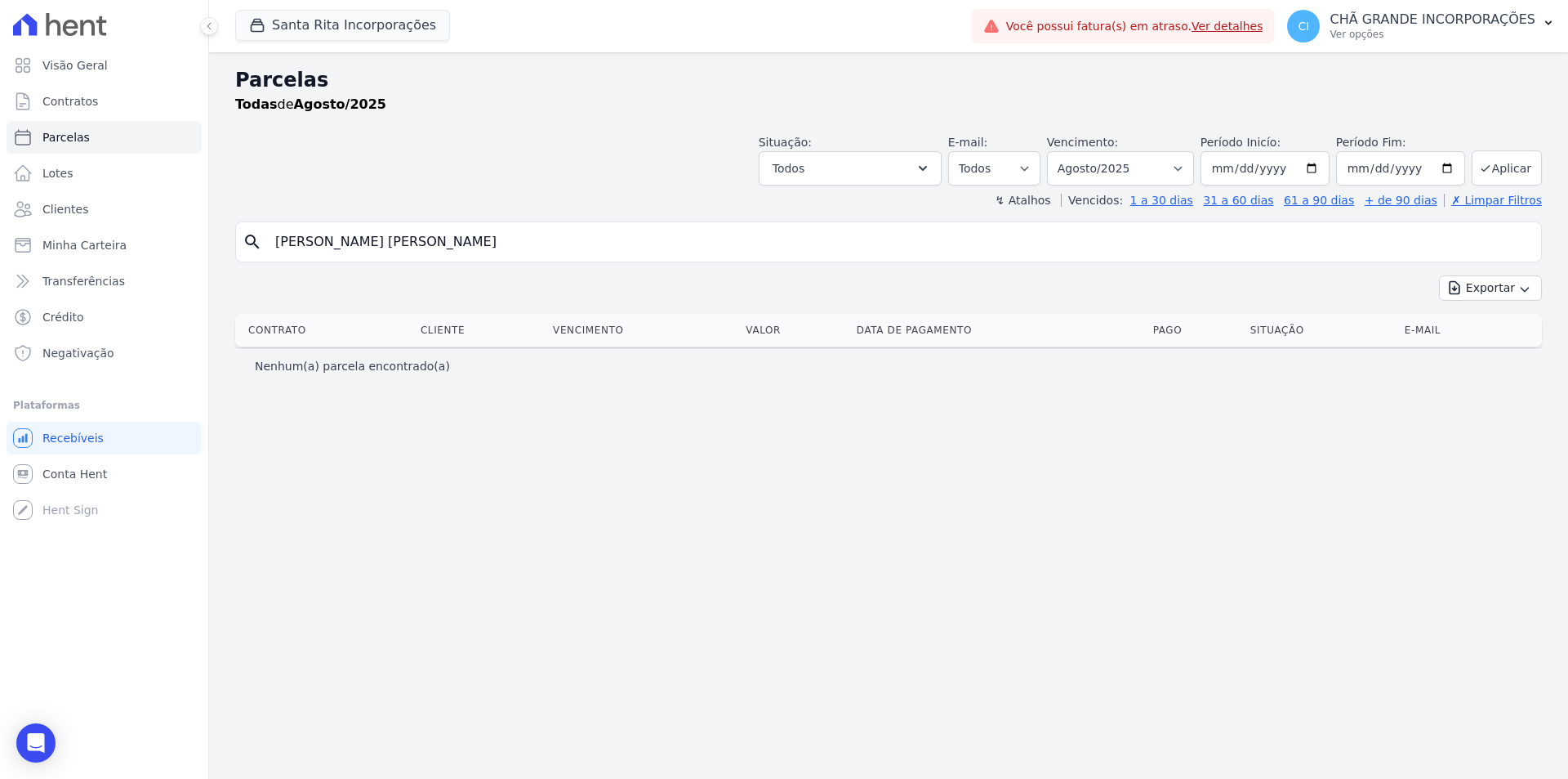
click at [504, 233] on input "CICERO SALVADOR MATIAS VIEIRA" at bounding box center [900, 242] width 1269 height 33
click at [1112, 162] on select "Filtrar por período ──────── Todos os meses Novembro/2020 Dezembro/2020 Janeiro…" at bounding box center [1121, 168] width 147 height 35
select select "07/2025"
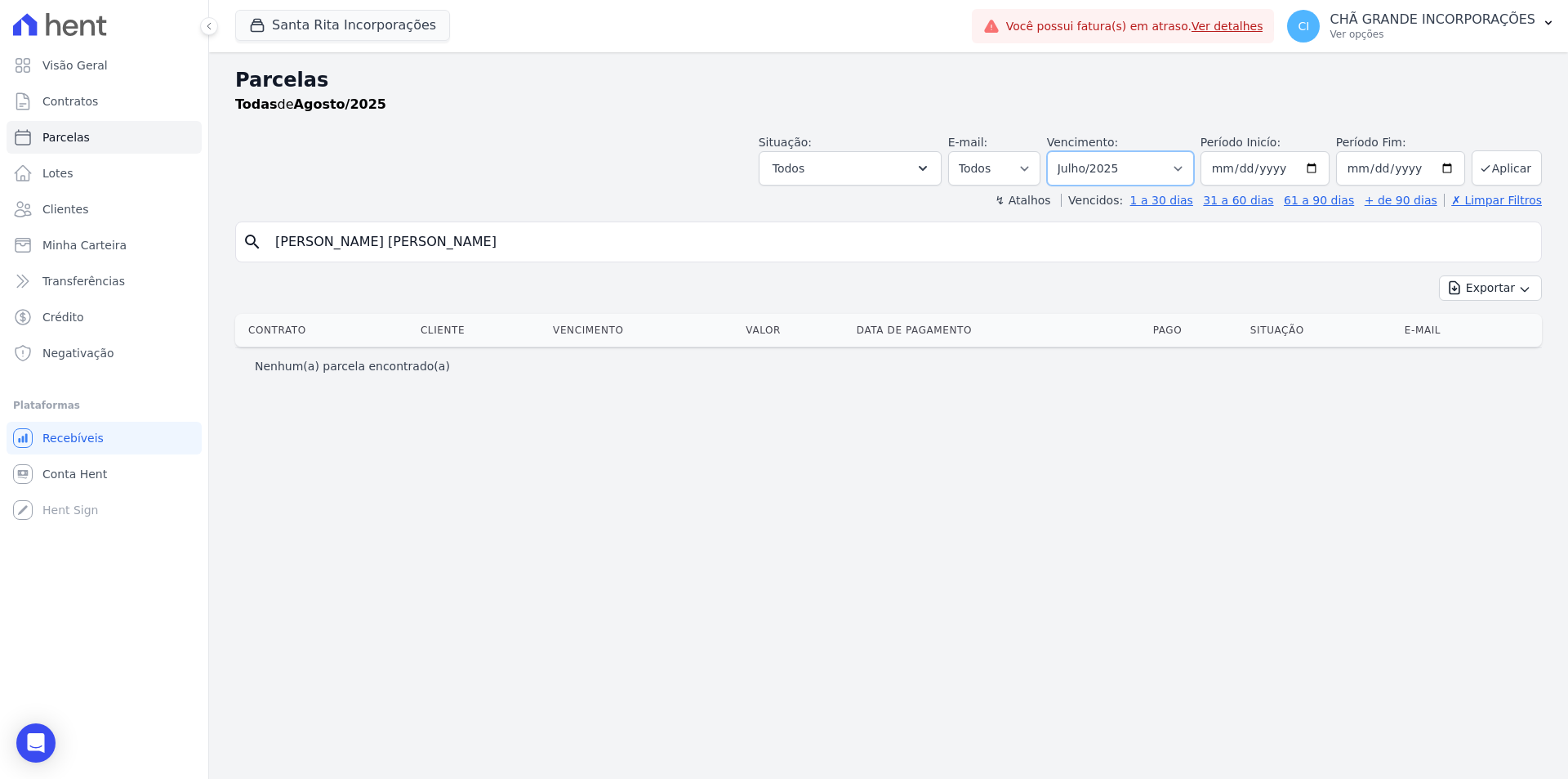
click at [1070, 151] on select "Filtrar por período ──────── Todos os meses Novembro/2020 Dezembro/2020 Janeiro…" at bounding box center [1121, 168] width 147 height 35
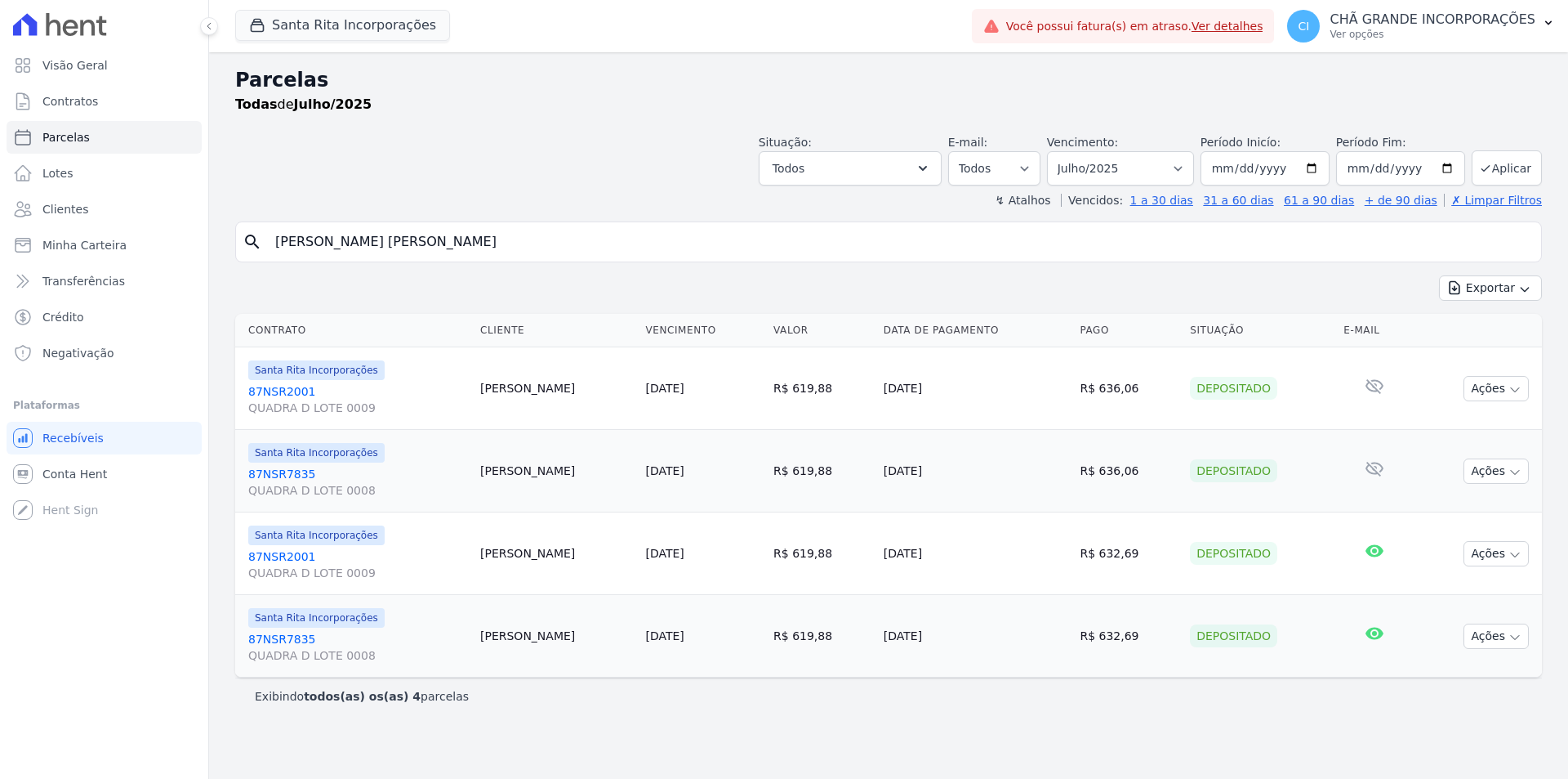
select select
click at [515, 235] on input "CICERO SALVADOR MATIAS VIEIRA" at bounding box center [900, 242] width 1269 height 33
paste input "IVONEIDE PAULINO DA SILV"
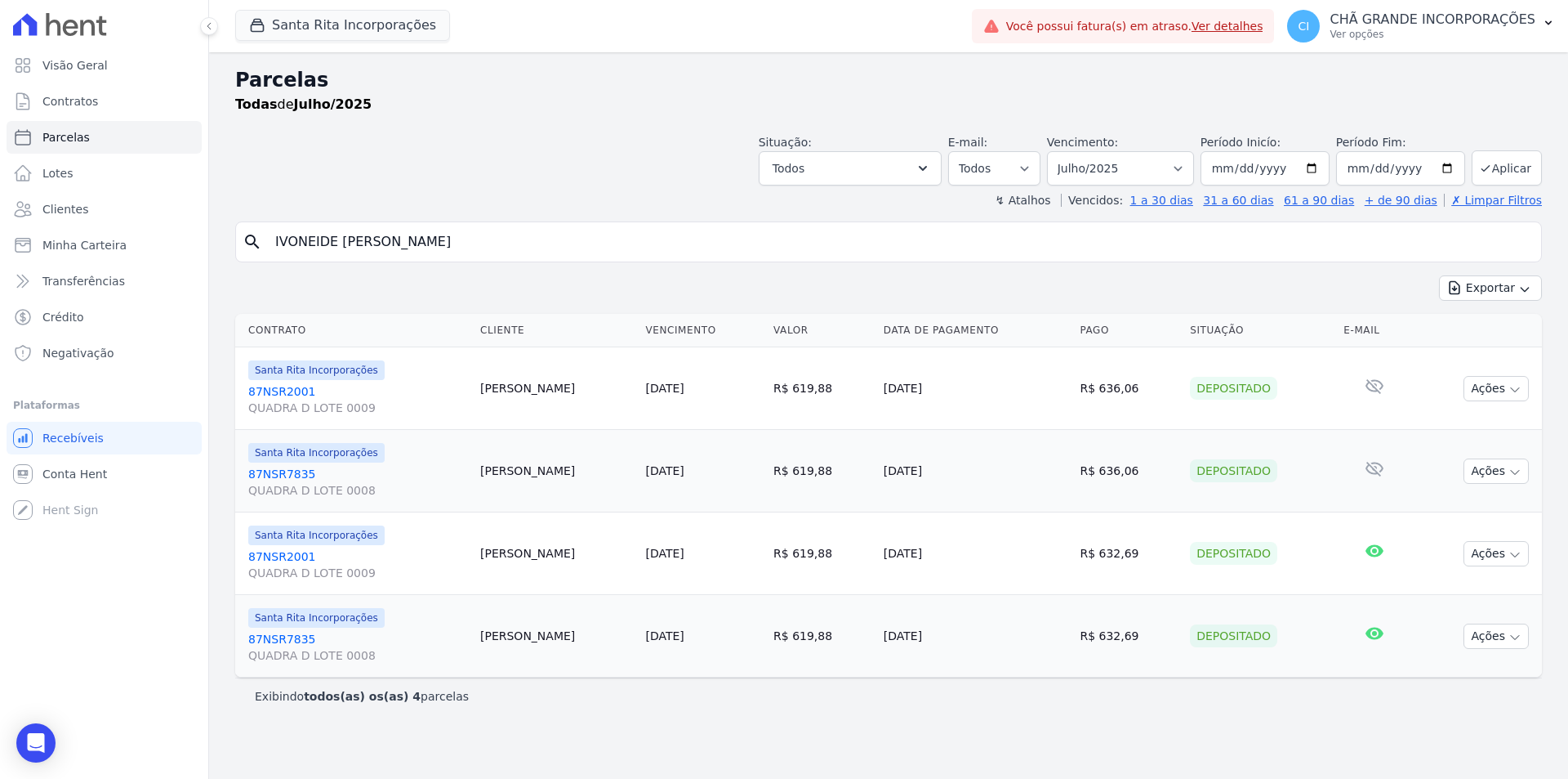
type input "IVONEIDE PAULINO DA SILVA"
select select
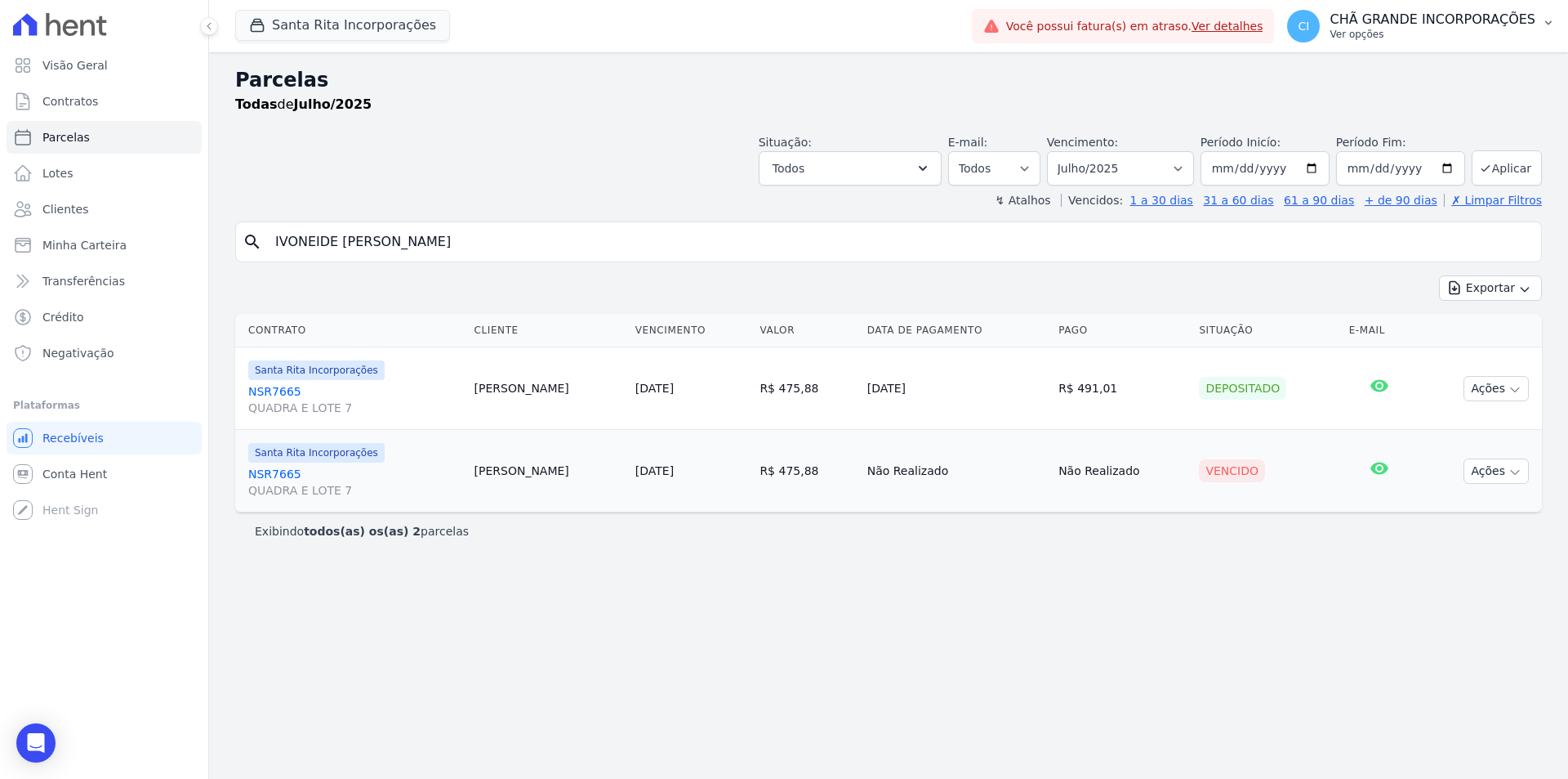
click at [1442, 26] on p "CHÃ GRANDE INCORPORAÇÕES" at bounding box center [1433, 20] width 206 height 16
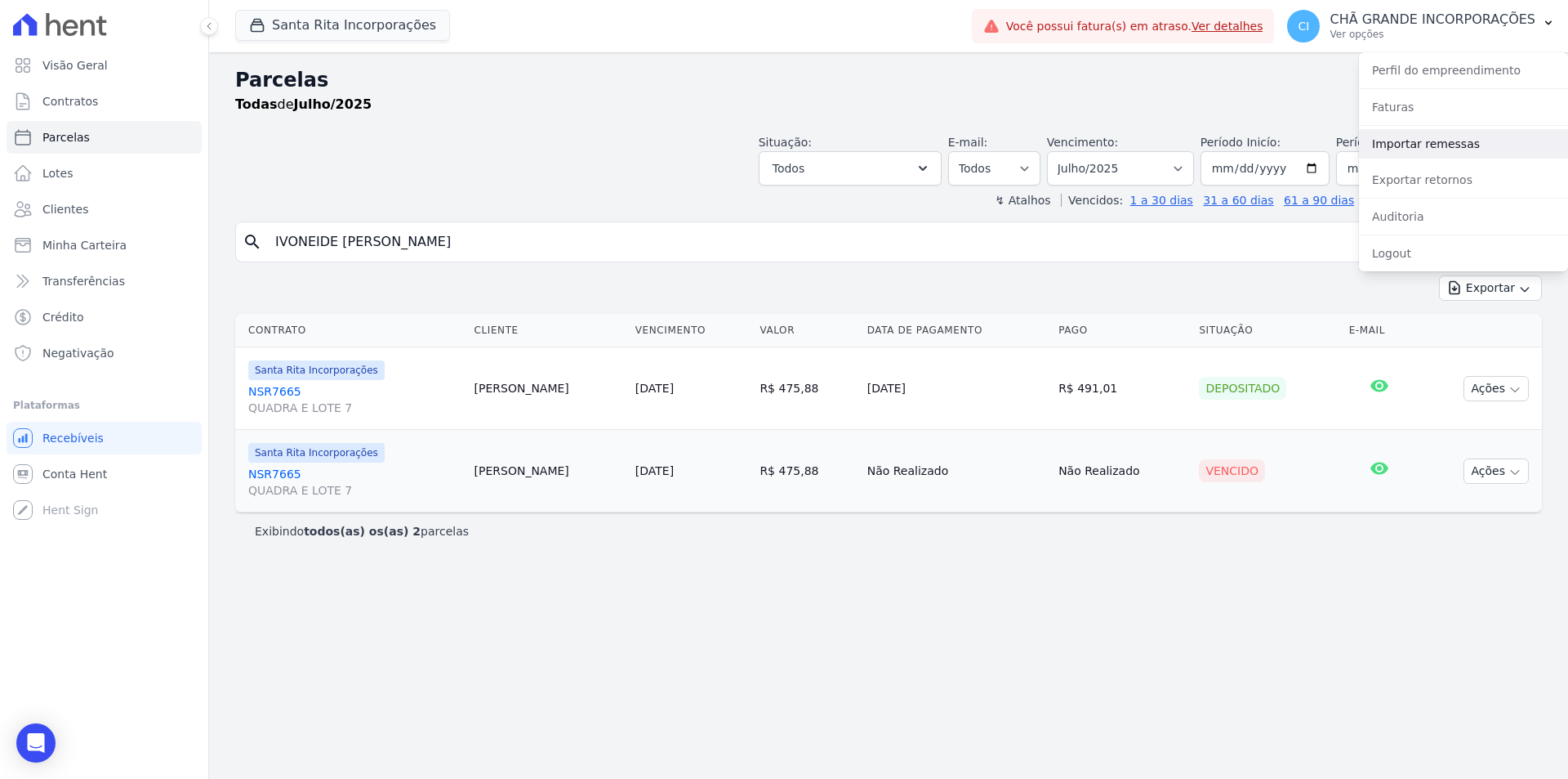
click at [1428, 143] on link "Importar remessas" at bounding box center [1464, 144] width 209 height 30
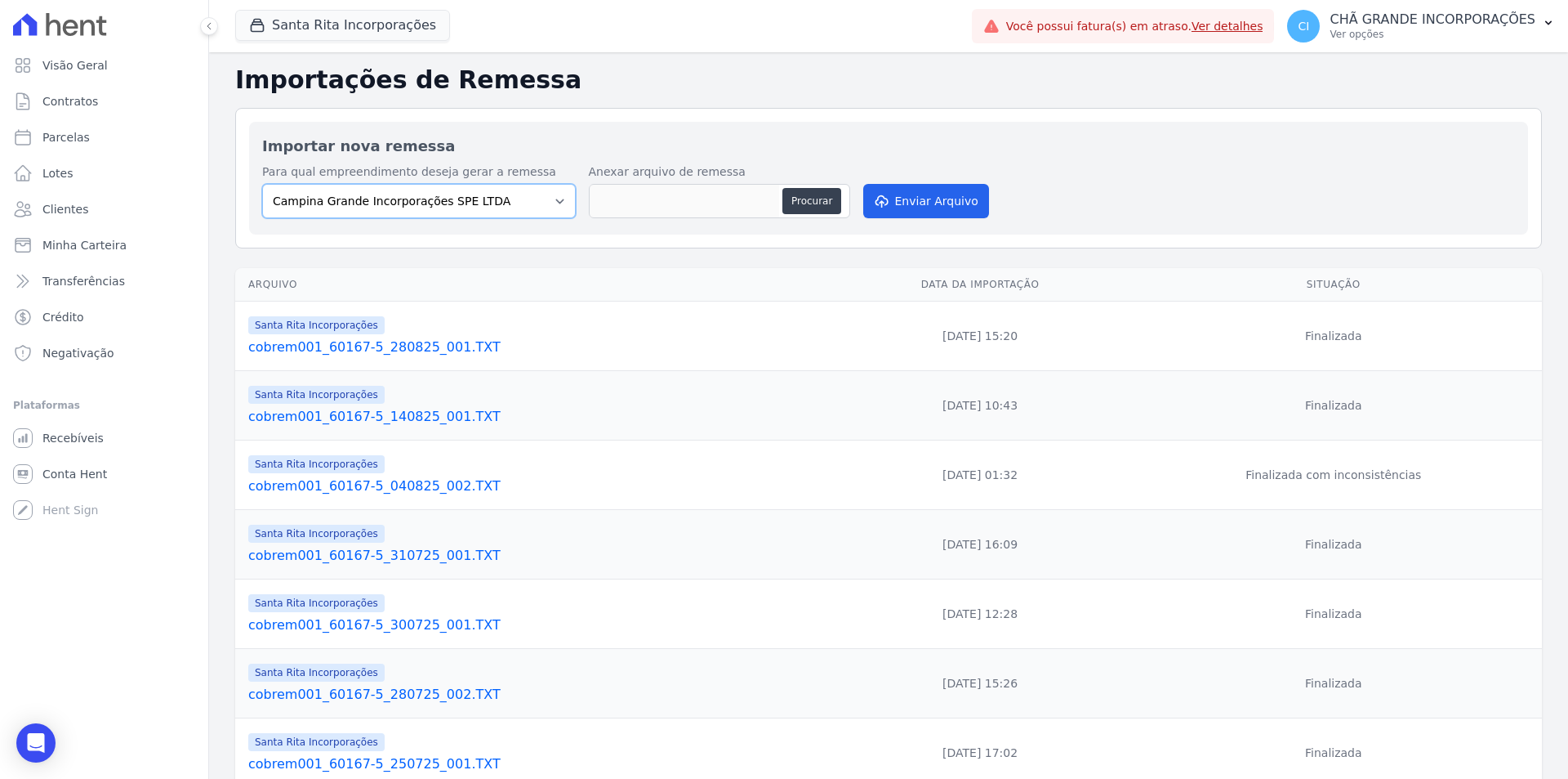
click at [473, 208] on select "Campina Grande Incorporações SPE LTDA Chã Grande Incorporações SPE LTDA Gravatá…" at bounding box center [419, 201] width 314 height 35
select select "ed892322-11d2-4dcb-9c39-39af078b50ed"
click at [262, 184] on select "Campina Grande Incorporações SPE LTDA Chã Grande Incorporações SPE LTDA Gravatá…" at bounding box center [419, 201] width 314 height 35
click at [805, 204] on button "Procurar" at bounding box center [812, 201] width 59 height 26
type input "cobrem001_60167-5_290825_001.TXT"
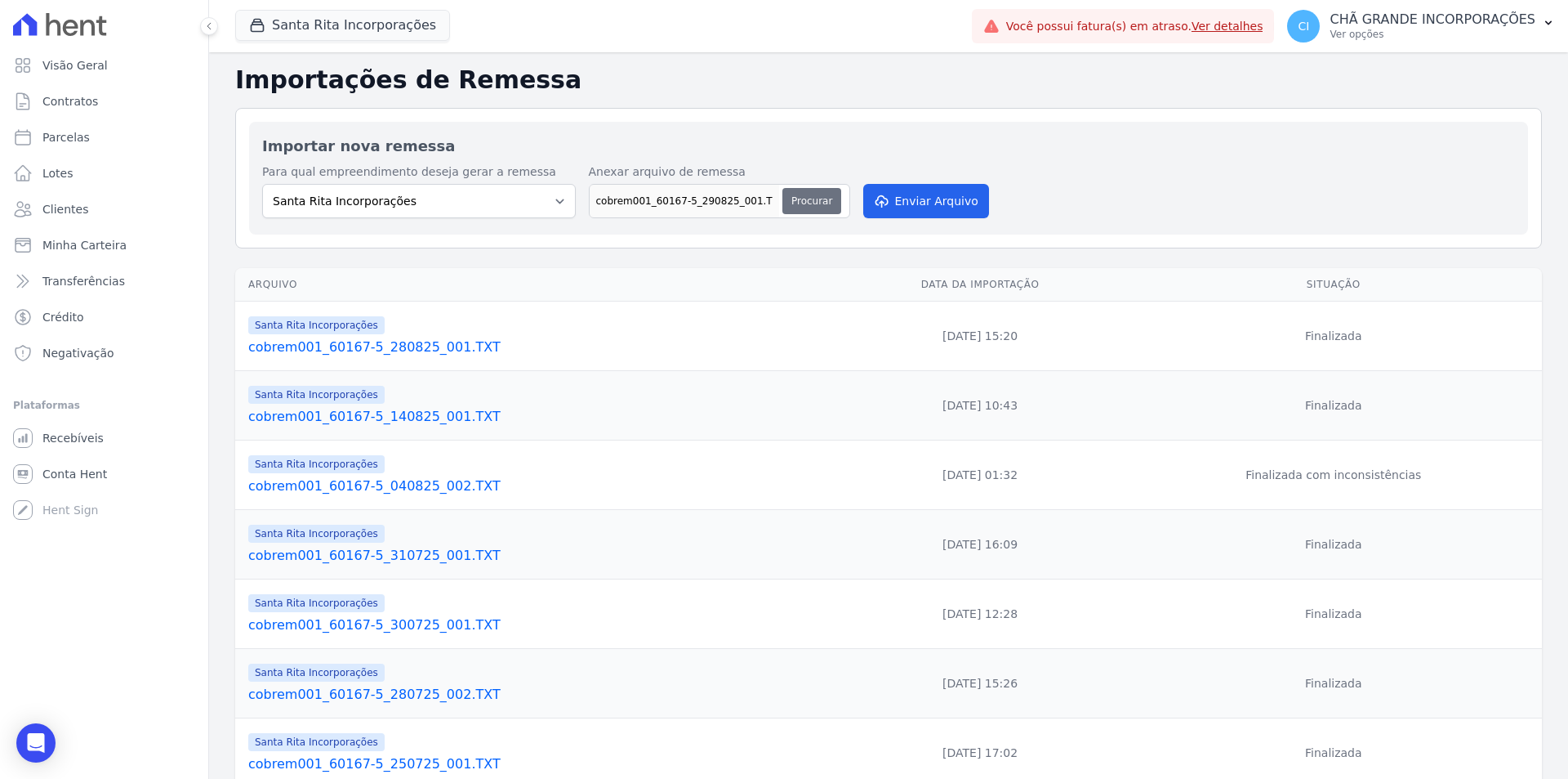
click at [507, 44] on div "Santa Rita Incorporações Fronte Campina Grande Incorporações SPE LTDA Chã Grand…" at bounding box center [600, 26] width 730 height 54
click at [890, 211] on button "Enviar Arquivo" at bounding box center [926, 201] width 126 height 35
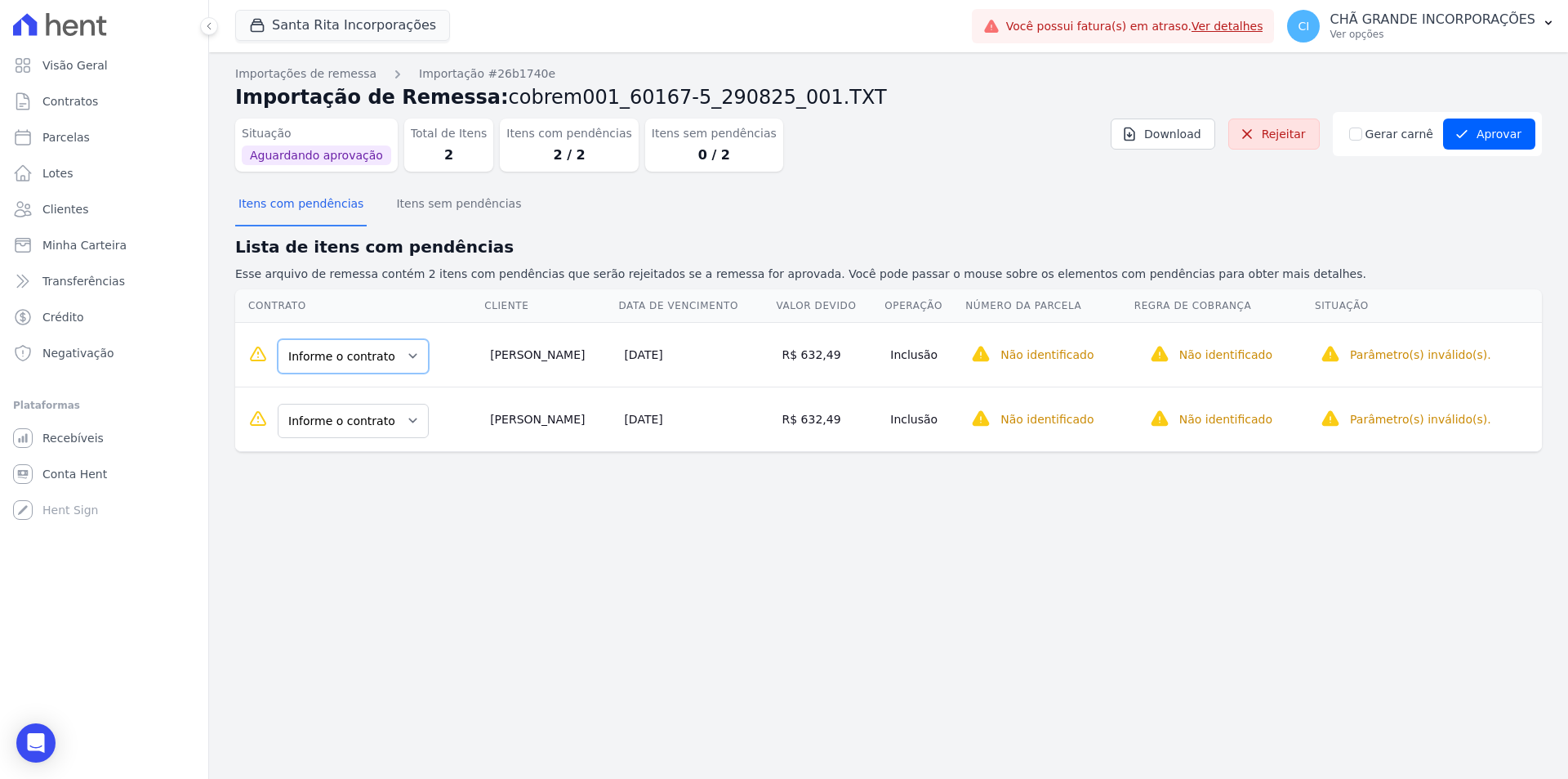
click at [391, 365] on select "Informe o contrato 87NSR2001 87NSR7835" at bounding box center [353, 356] width 151 height 35
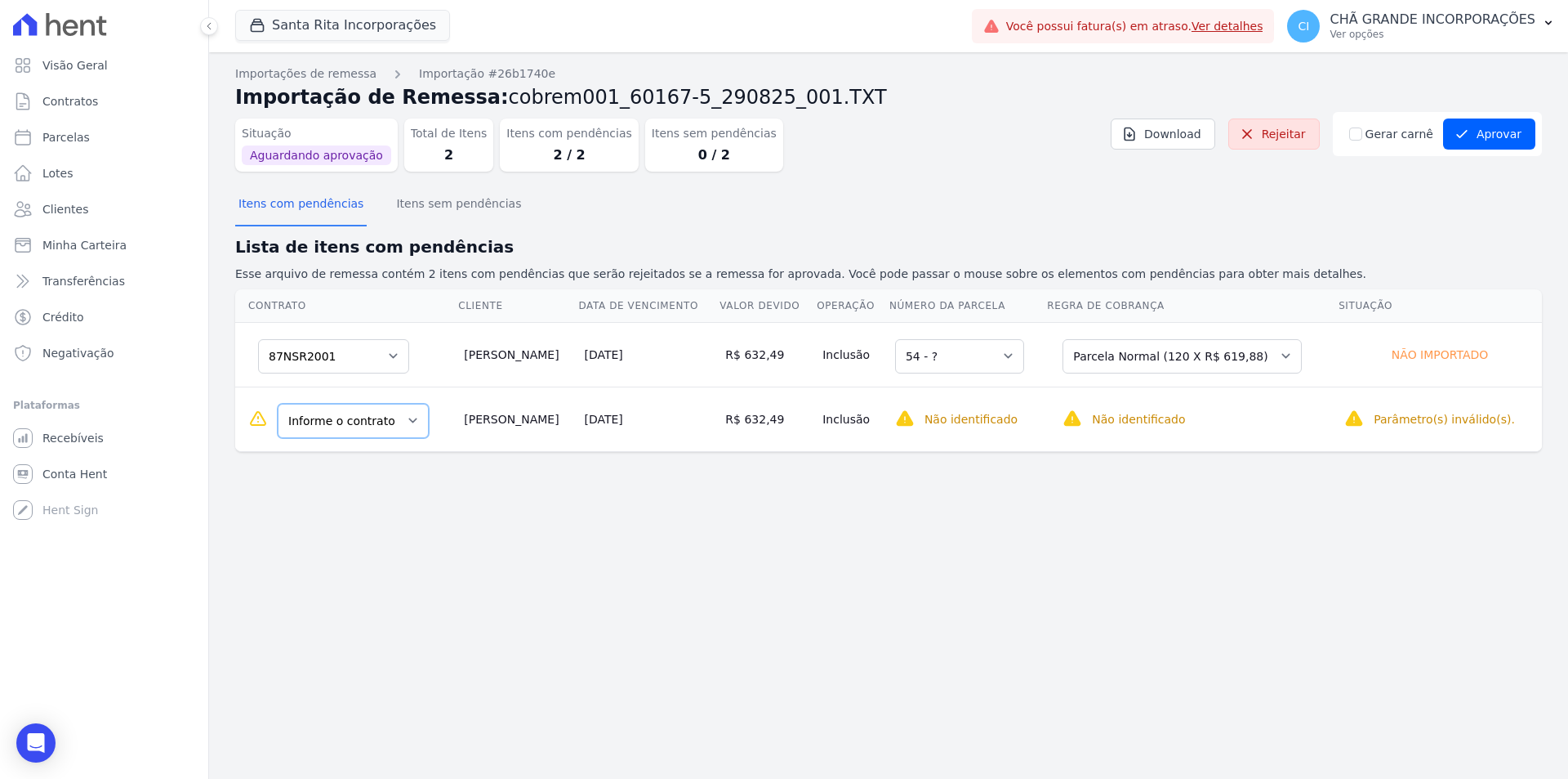
click at [377, 426] on select "Informe o contrato 87NSR2001 87NSR7835" at bounding box center [353, 421] width 151 height 35
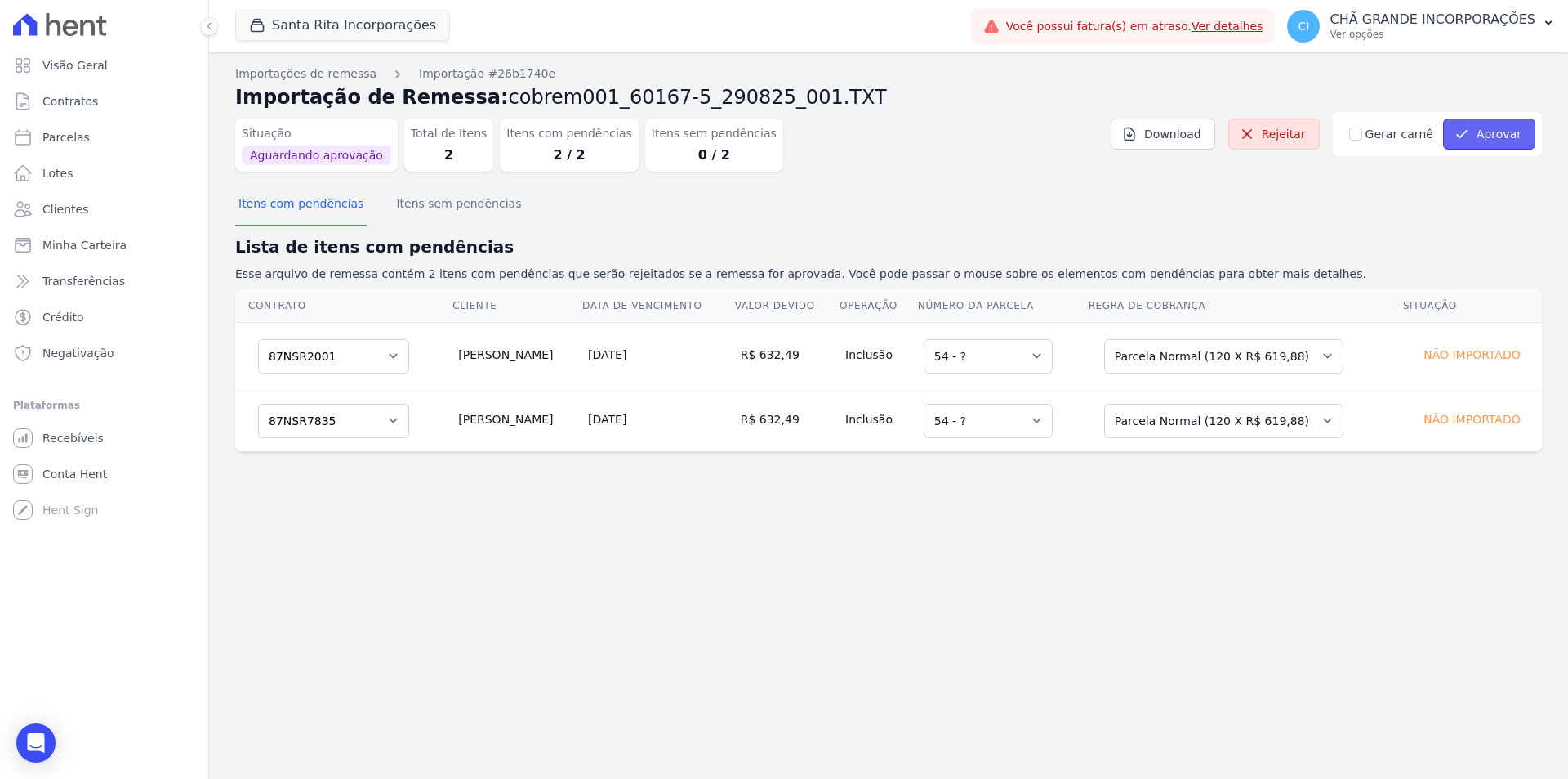
click at [1503, 129] on button "Aprovar" at bounding box center [1490, 134] width 92 height 31
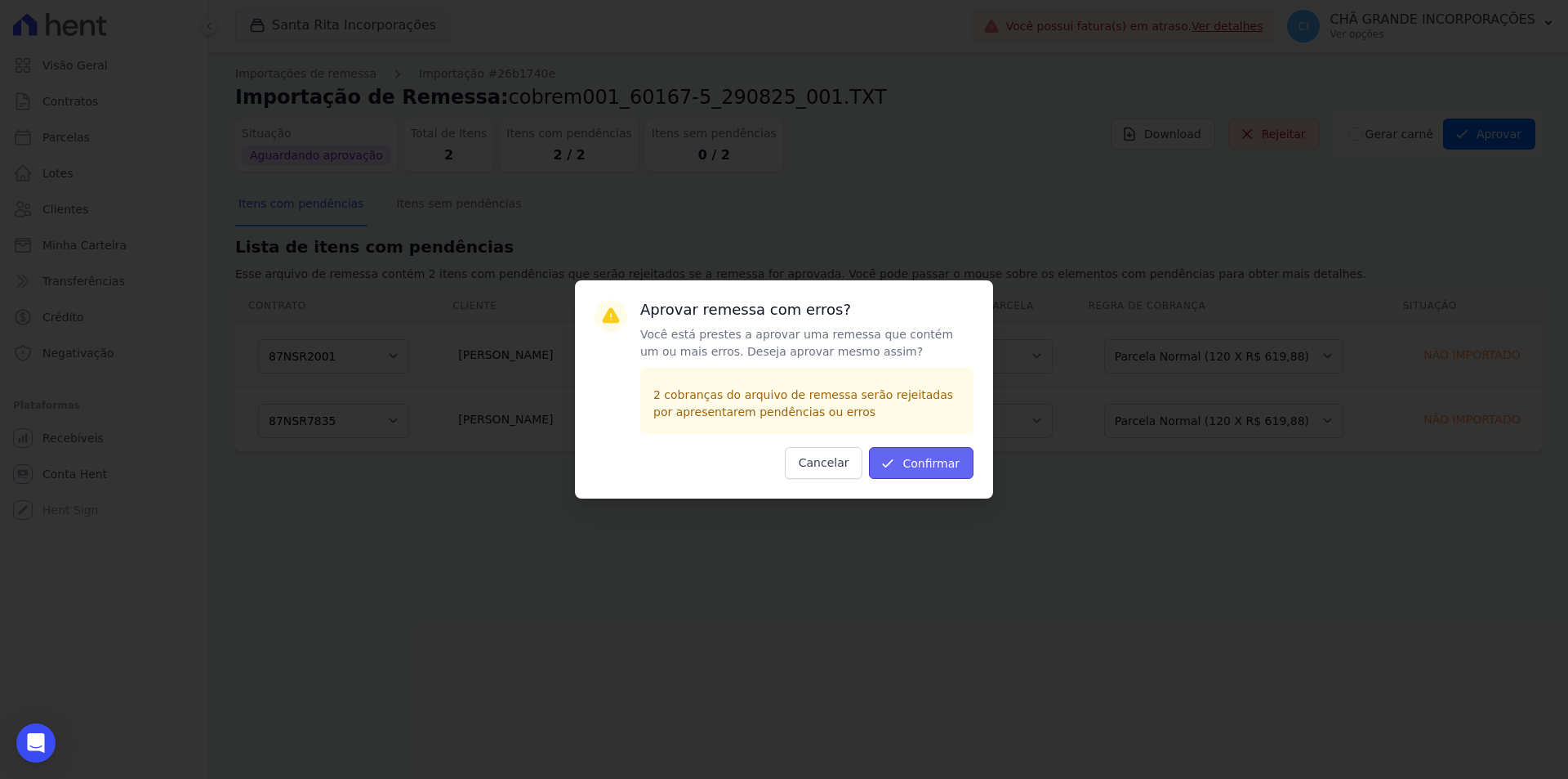
click at [926, 463] on button "Confirmar" at bounding box center [921, 462] width 105 height 32
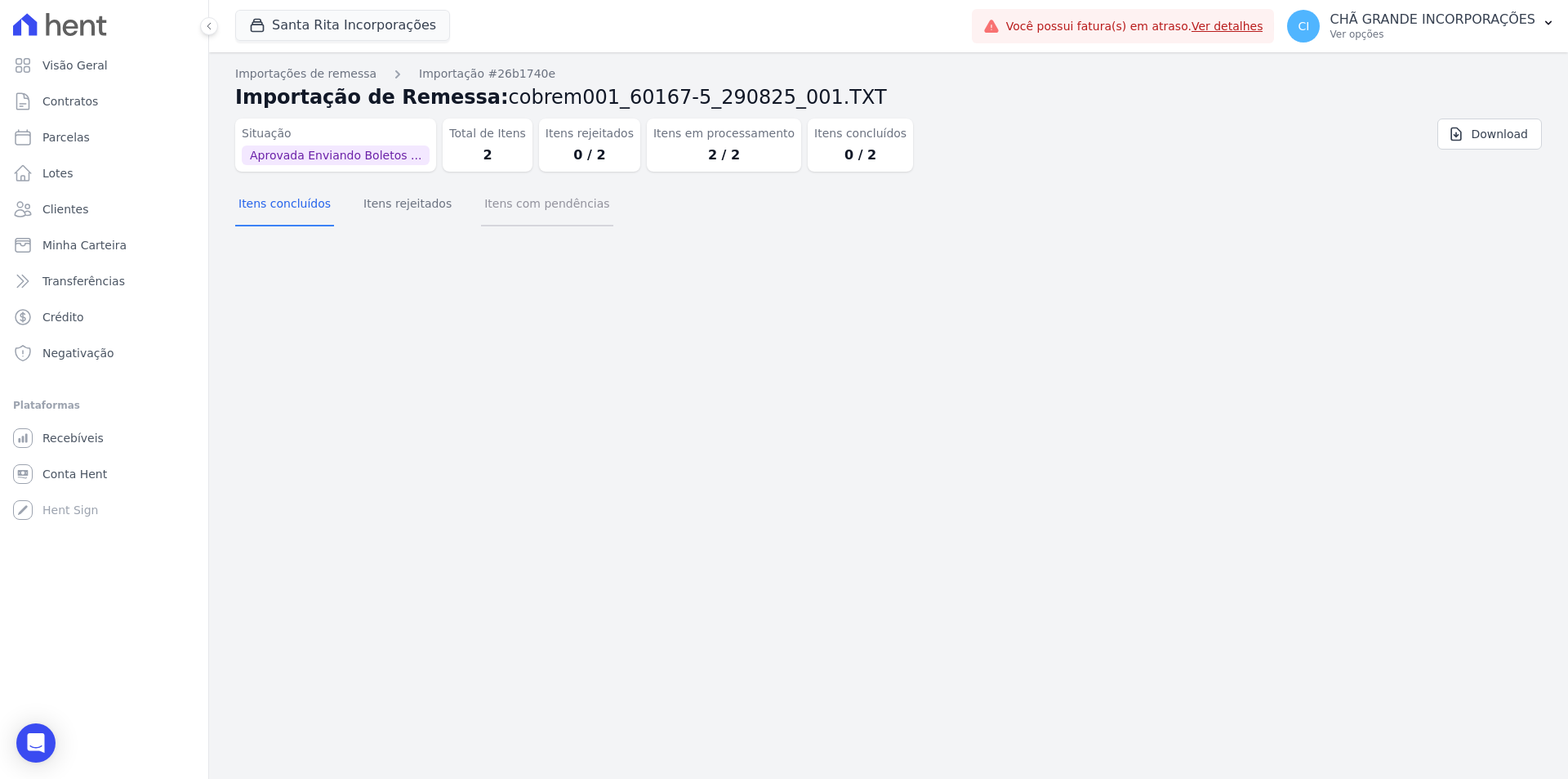
click at [529, 221] on button "Itens com pendências" at bounding box center [547, 205] width 132 height 43
click at [541, 211] on button "Itens com pendências" at bounding box center [547, 205] width 132 height 43
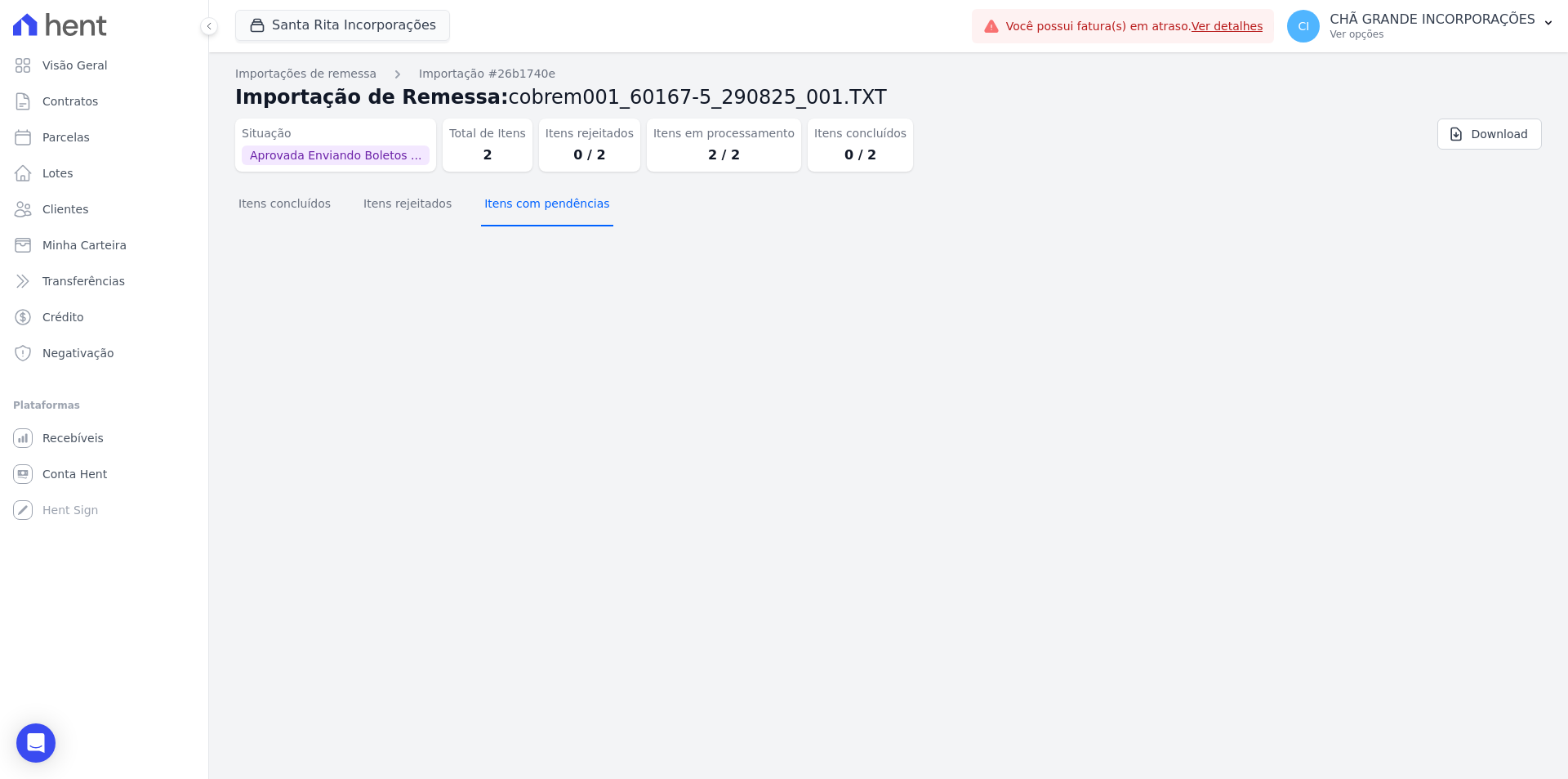
click at [541, 211] on button "Itens com pendências" at bounding box center [547, 205] width 132 height 43
click at [283, 209] on button "Itens concluídos" at bounding box center [284, 205] width 99 height 43
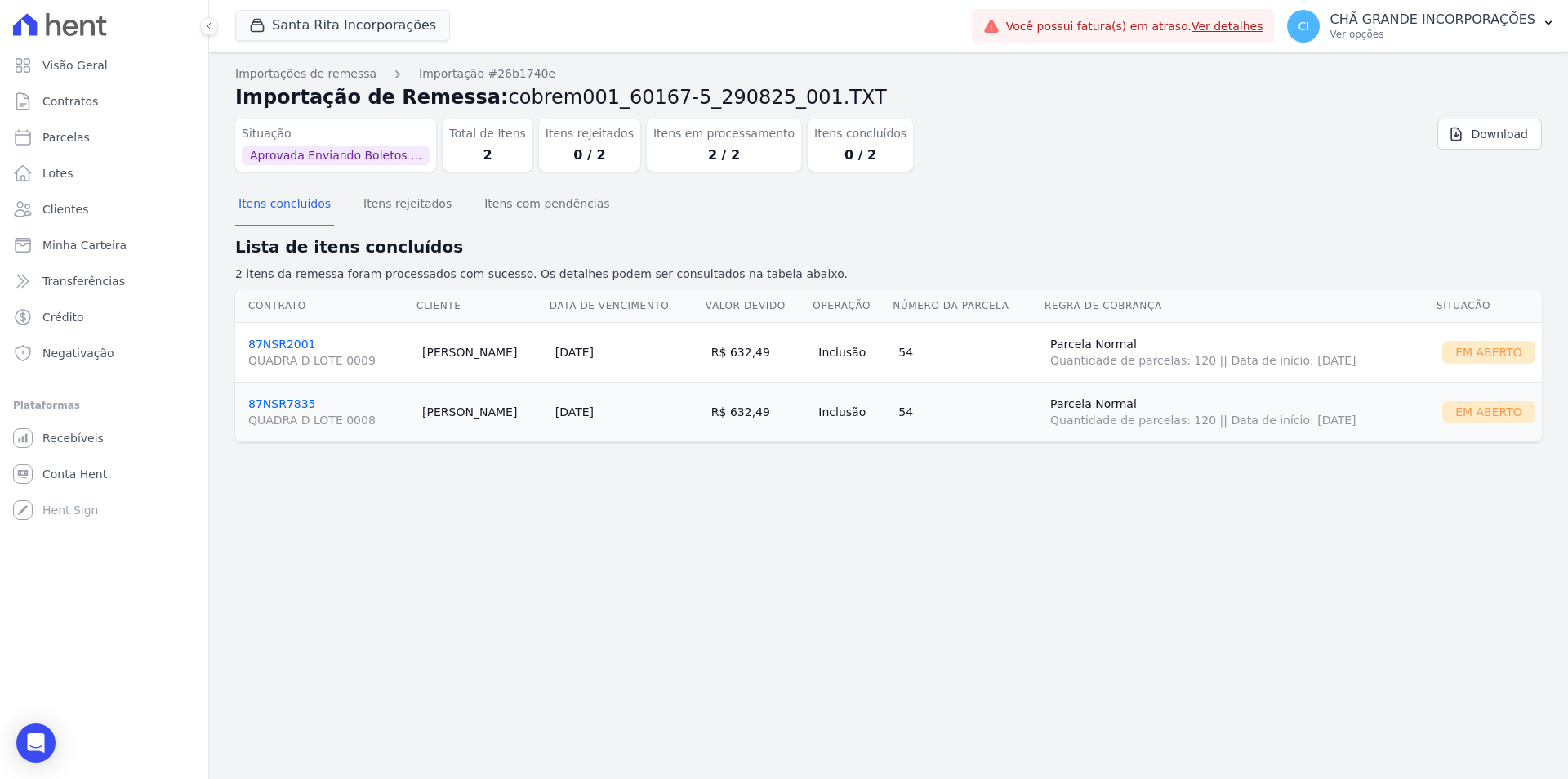
click at [291, 344] on link "87NSR2001 QUADRA D LOTE 0009" at bounding box center [328, 353] width 161 height 31
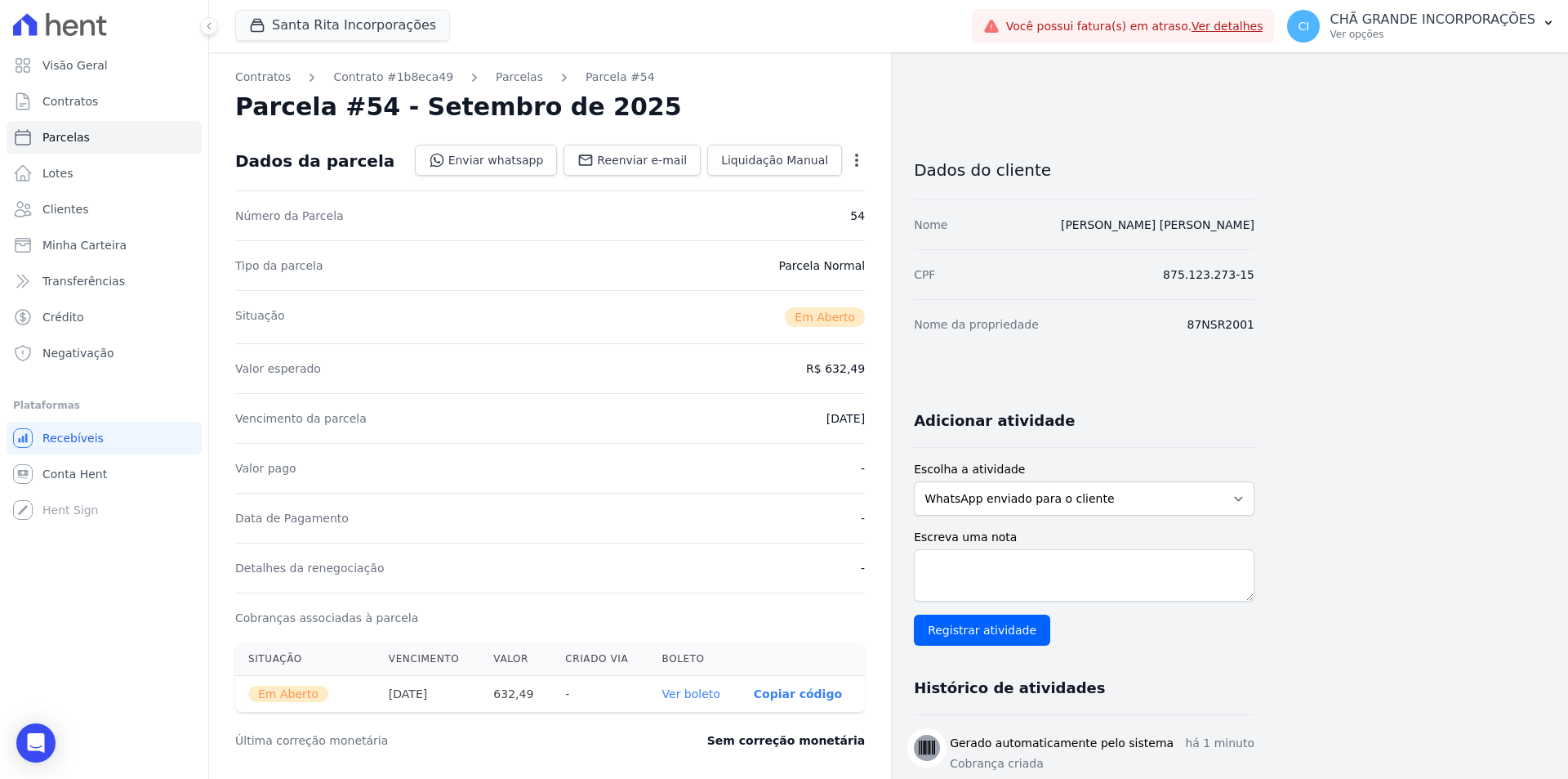
click at [697, 691] on link "Ver boleto" at bounding box center [691, 694] width 58 height 13
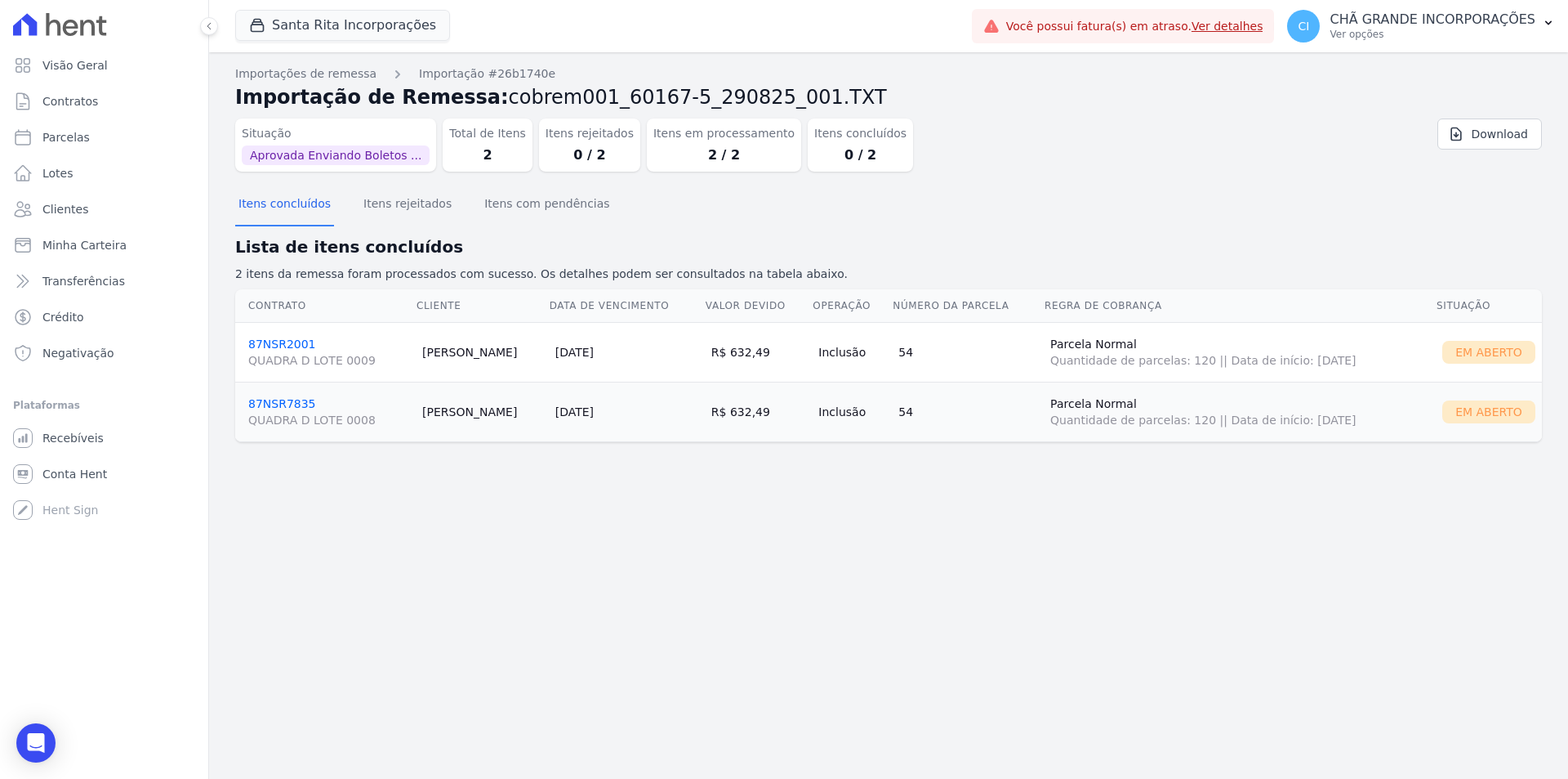
click at [288, 399] on link "87NSR7835 QUADRA D LOTE 0008" at bounding box center [328, 413] width 161 height 31
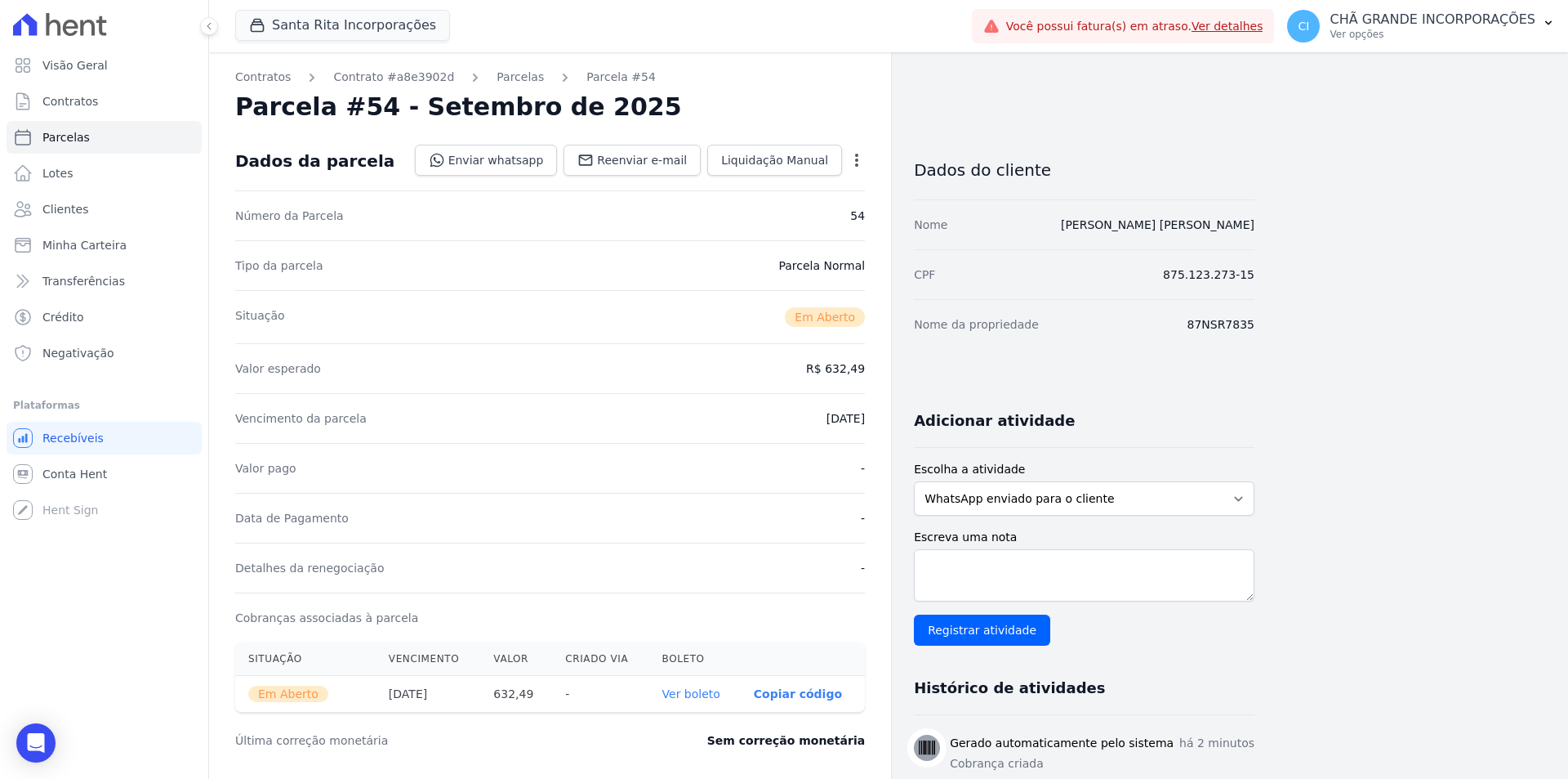
click at [711, 691] on link "Ver boleto" at bounding box center [691, 694] width 58 height 13
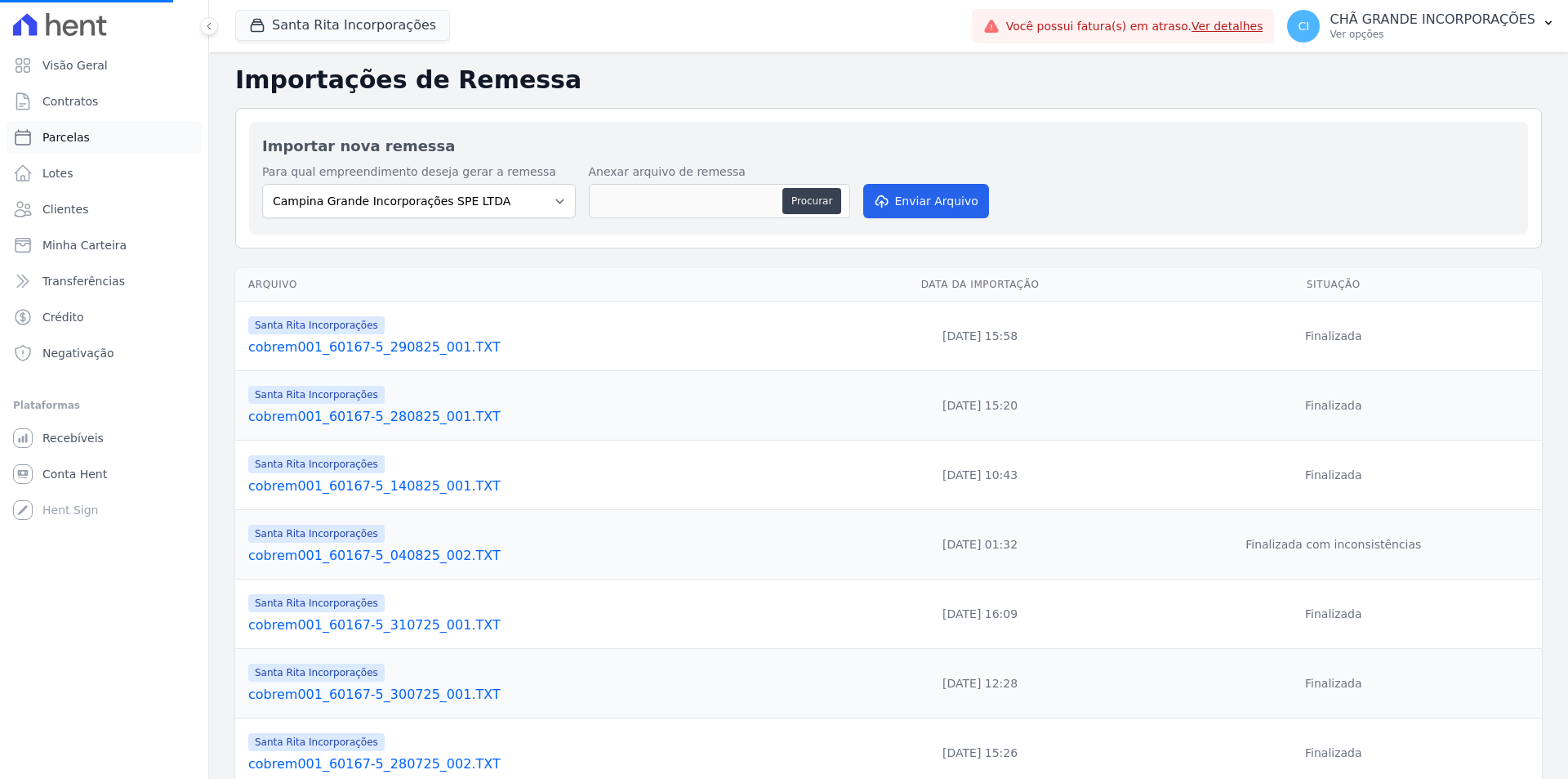
click at [77, 133] on span "Parcelas" at bounding box center [66, 138] width 47 height 16
select select
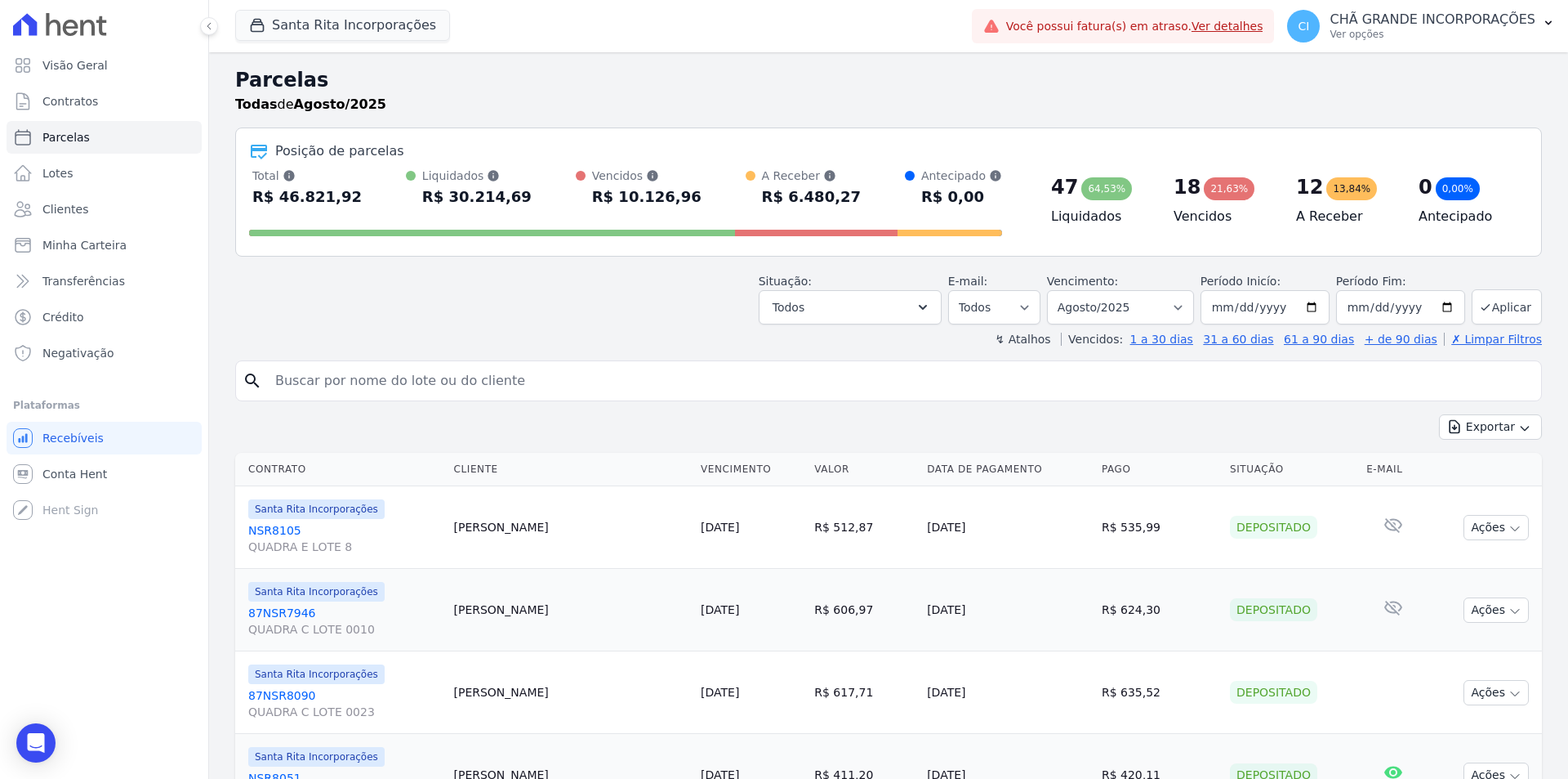
click at [518, 383] on input "search" at bounding box center [900, 381] width 1269 height 33
paste input "EZEQUIEL MARTINS DA SILVA"
type input "EZEQUIEL MARTINS DA SILVA"
select select
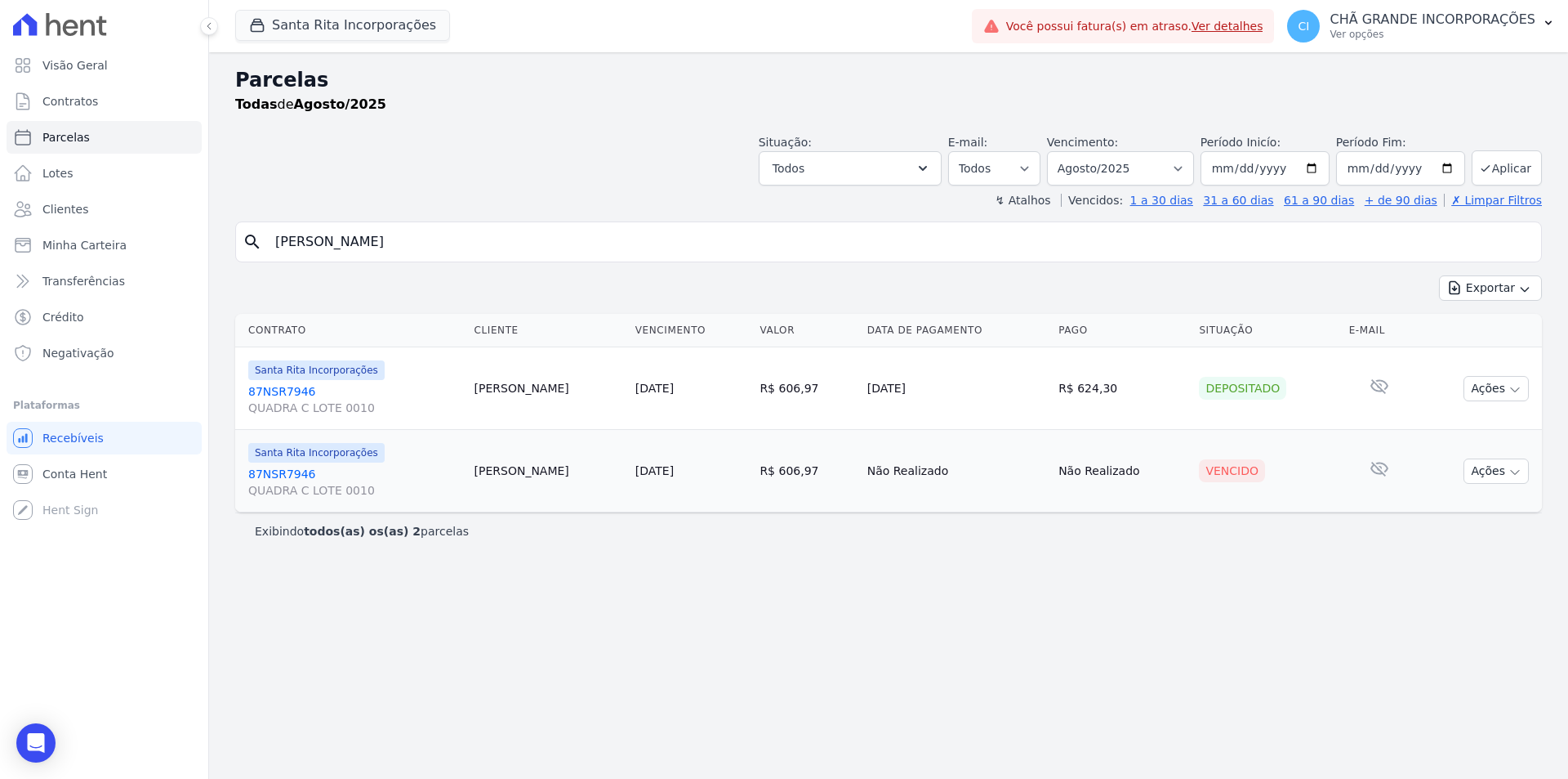
click at [487, 221] on div "Parcelas Todas de Agosto/2025 Situação: Agendado Em Aberto Pago Processando Can…" at bounding box center [889, 415] width 1360 height 726
click at [473, 234] on input "EZEQUIEL MARTINS DA SILVA" at bounding box center [900, 242] width 1269 height 33
paste input "GENYALTT SOARE"
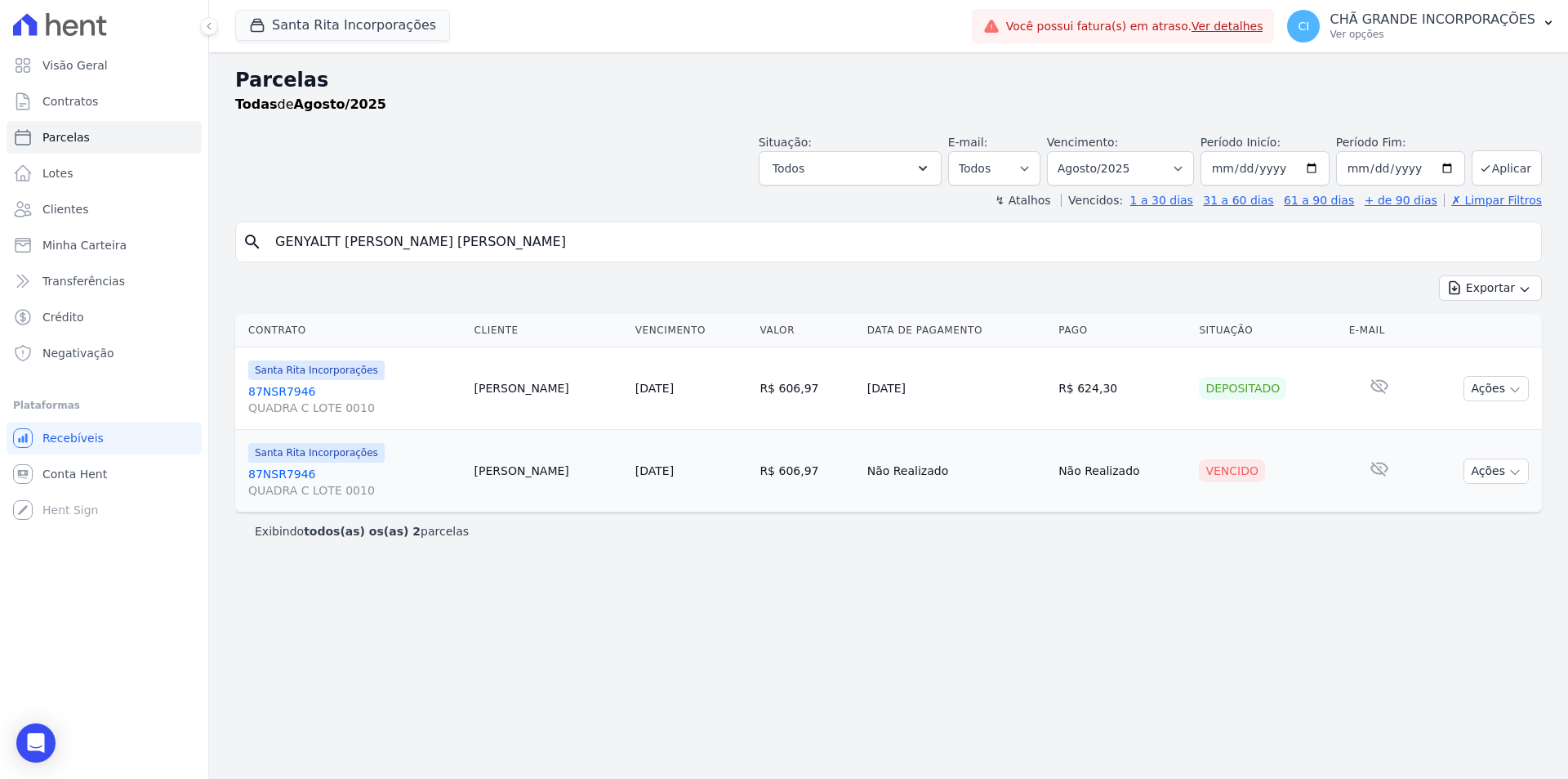
type input "GENYALTT SOARES DA SILVA"
select select
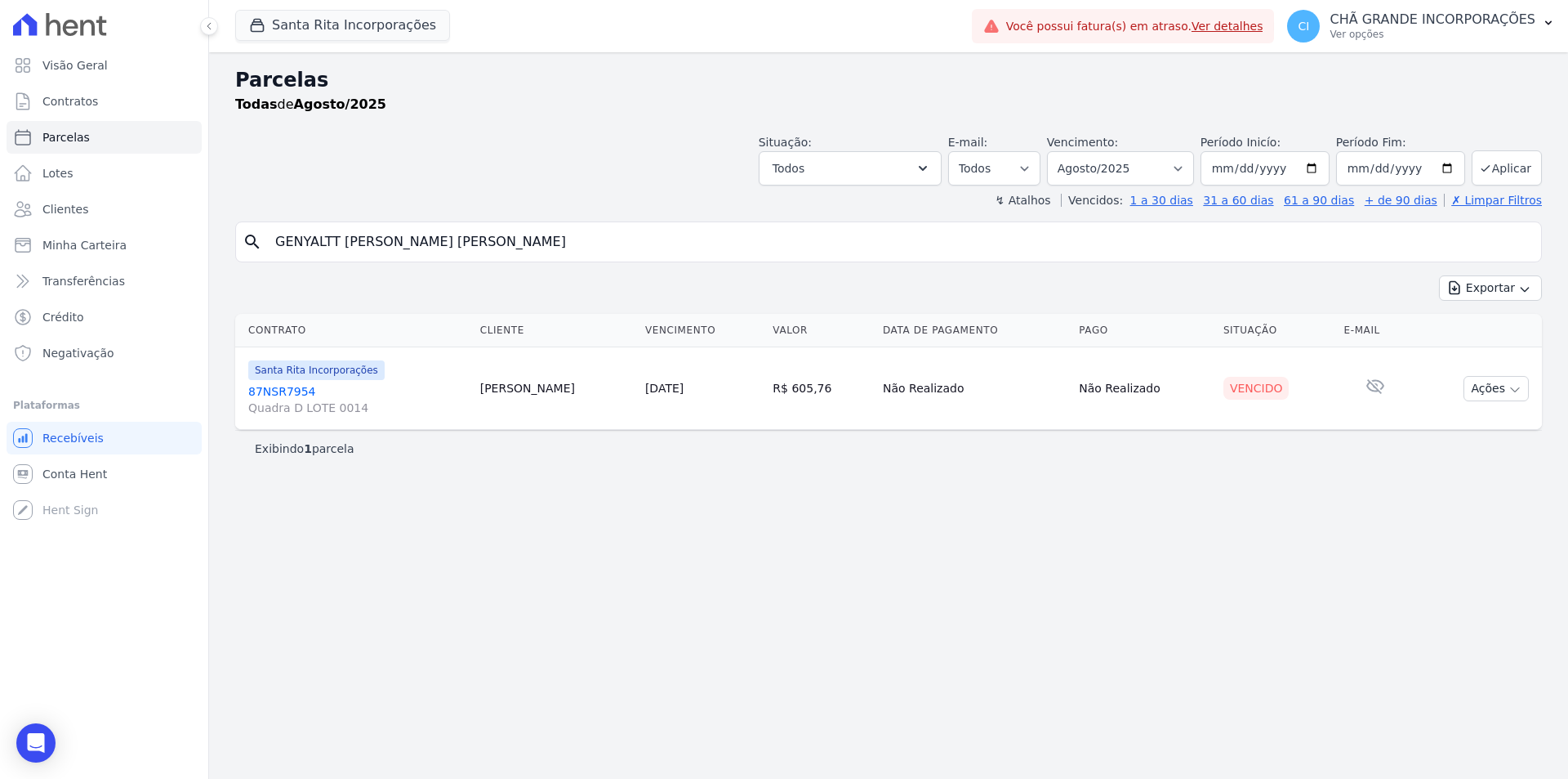
click at [473, 234] on input "GENYALTT SOARES DA SILVA" at bounding box center [900, 242] width 1269 height 33
paste input "ANDRE DE LIMA BARBOS"
type input "ANDRE DE LIMA BARBOSA"
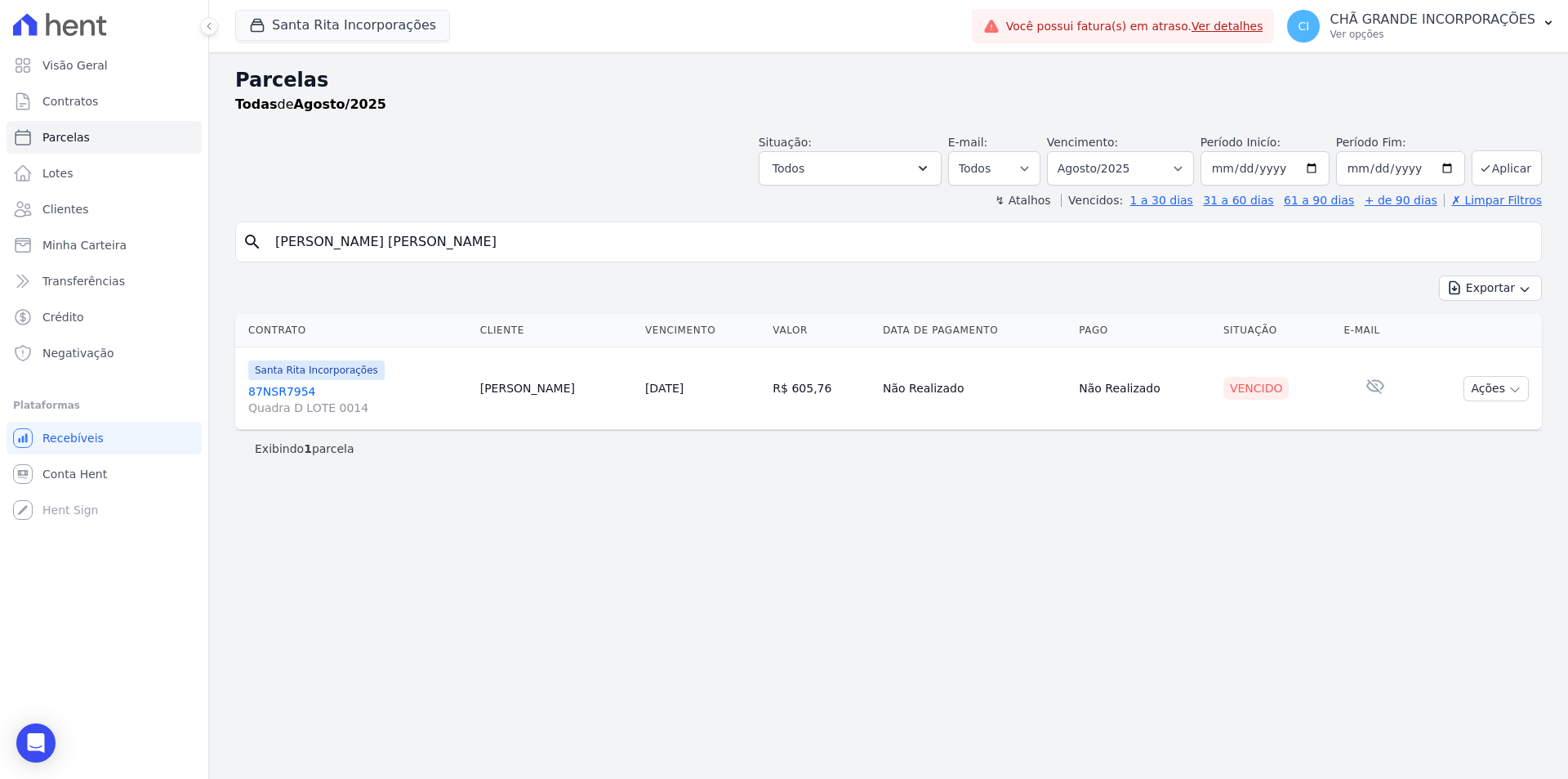
select select
click at [517, 226] on input "ANDRE DE LIMA BARBOSA" at bounding box center [900, 242] width 1269 height 33
click at [517, 227] on input "ANDRE DE LIMA BARBOSA" at bounding box center [900, 242] width 1269 height 33
paste input "GENYALDA SOARES MATOS DO NASCIMENTO"
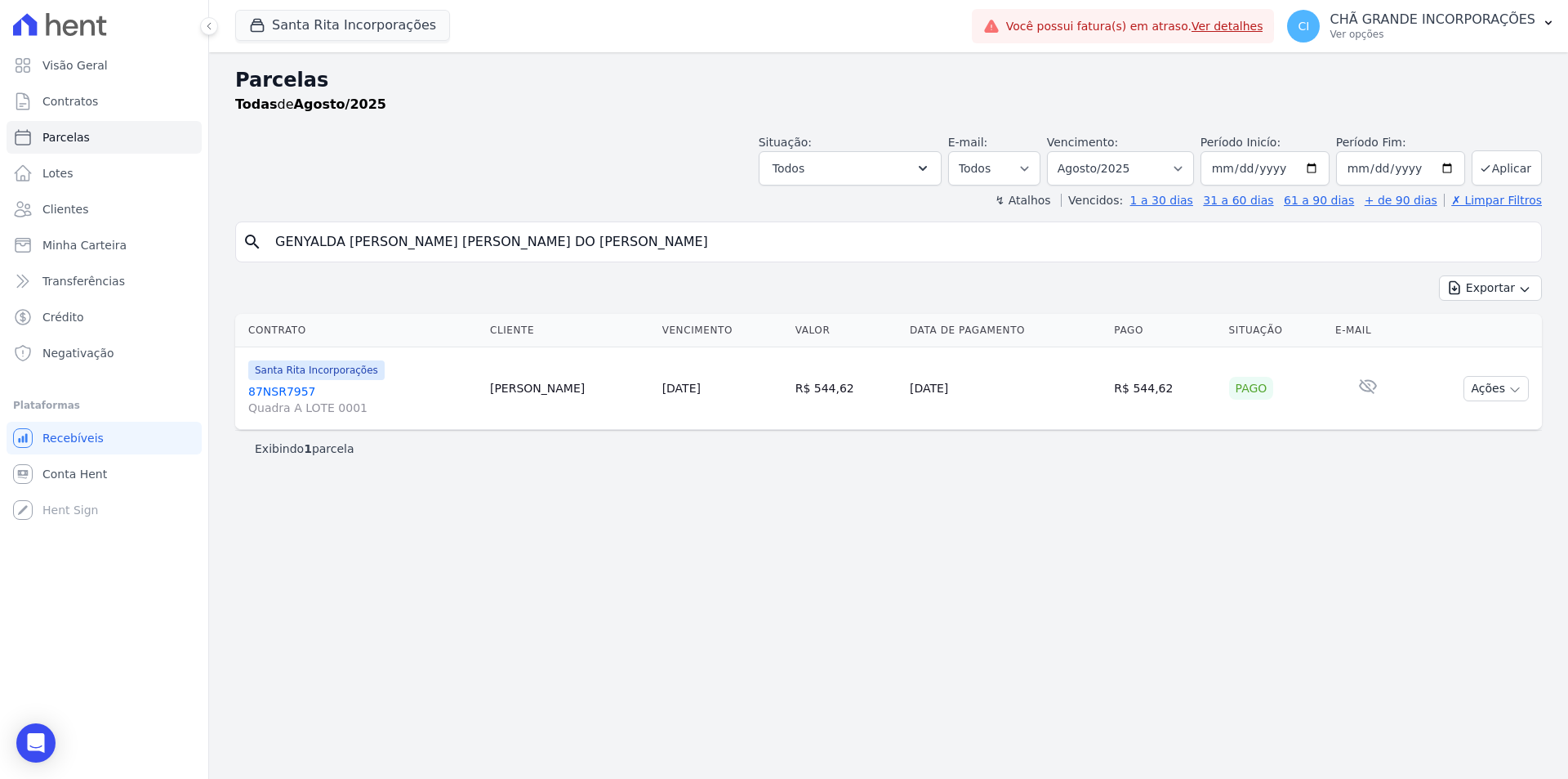
type input "GENYALDA SOARES MATOS DO NASCIMENTO"
select select
drag, startPoint x: 545, startPoint y: 240, endPoint x: 242, endPoint y: 251, distance: 303.2
click at [242, 251] on div "search GENYALDA SOARES MATOS DO NASCIMENTO" at bounding box center [888, 242] width 1307 height 41
paste input "ROSEANE ELIAS RANGEL"
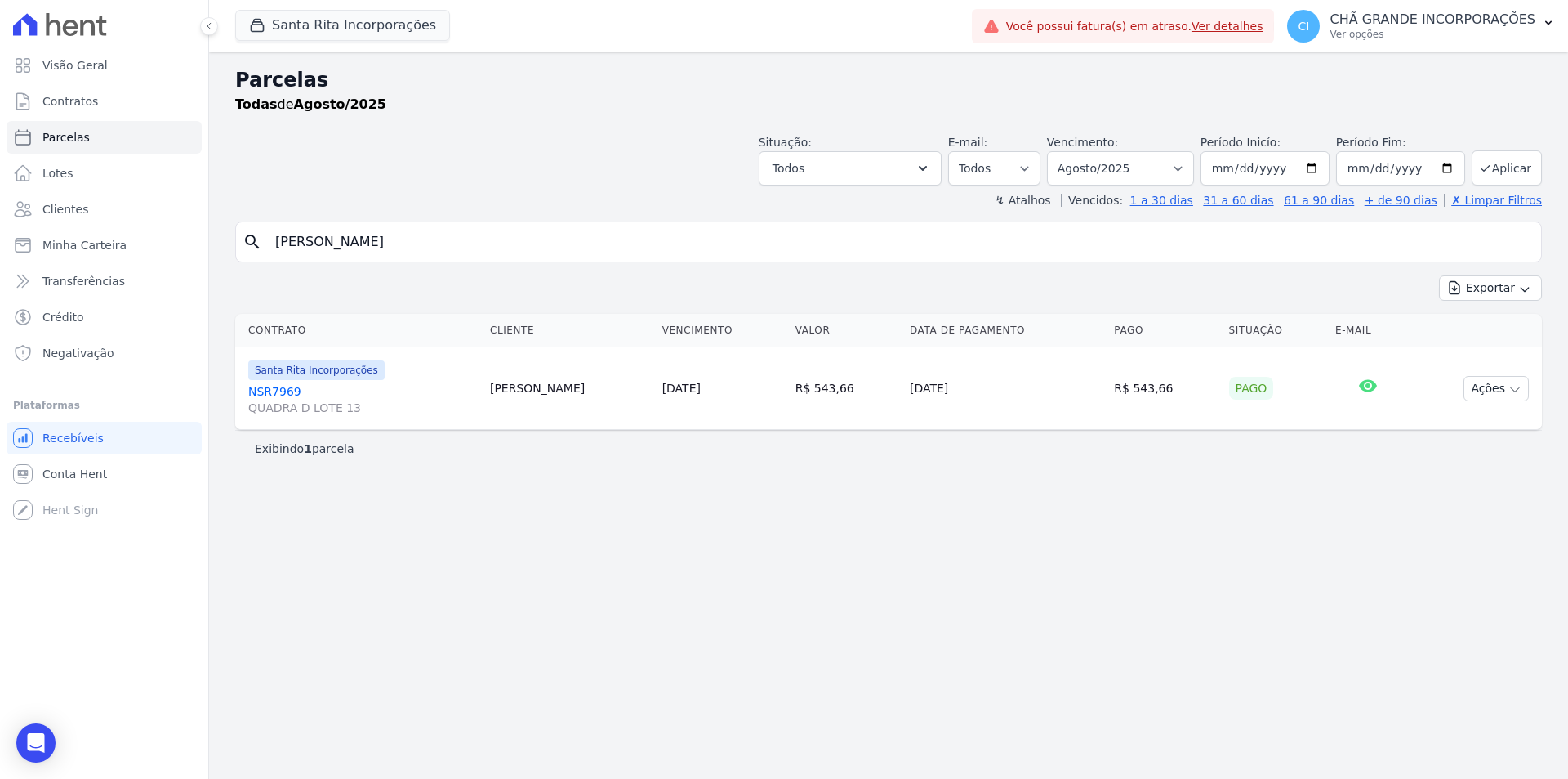
type input "ROSEANE ELIAS RANGEL"
select select
click at [454, 248] on input "ROSEANE ELIAS RANGEL" at bounding box center [900, 242] width 1269 height 33
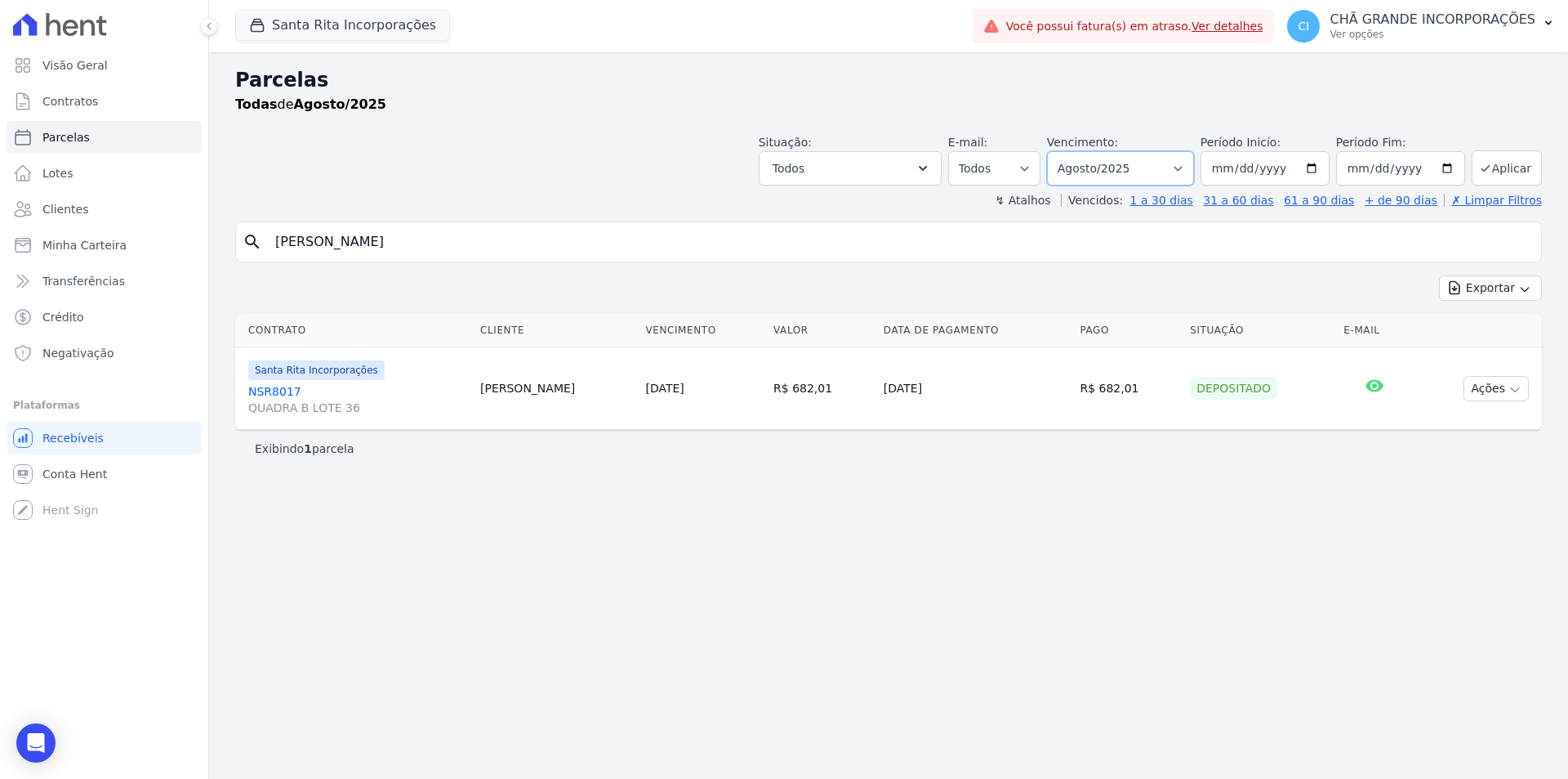
click at [1114, 167] on select "Filtrar por período ──────── Todos os meses Novembro/2020 Dezembro/2020 Janeiro…" at bounding box center [1121, 168] width 147 height 35
select select "07/2025"
click at [1070, 151] on select "Filtrar por período ──────── Todos os meses Novembro/2020 Dezembro/2020 Janeiro…" at bounding box center [1121, 168] width 147 height 35
select select
click at [525, 255] on input "ROSEANE ELIAS RANGEL" at bounding box center [900, 242] width 1269 height 33
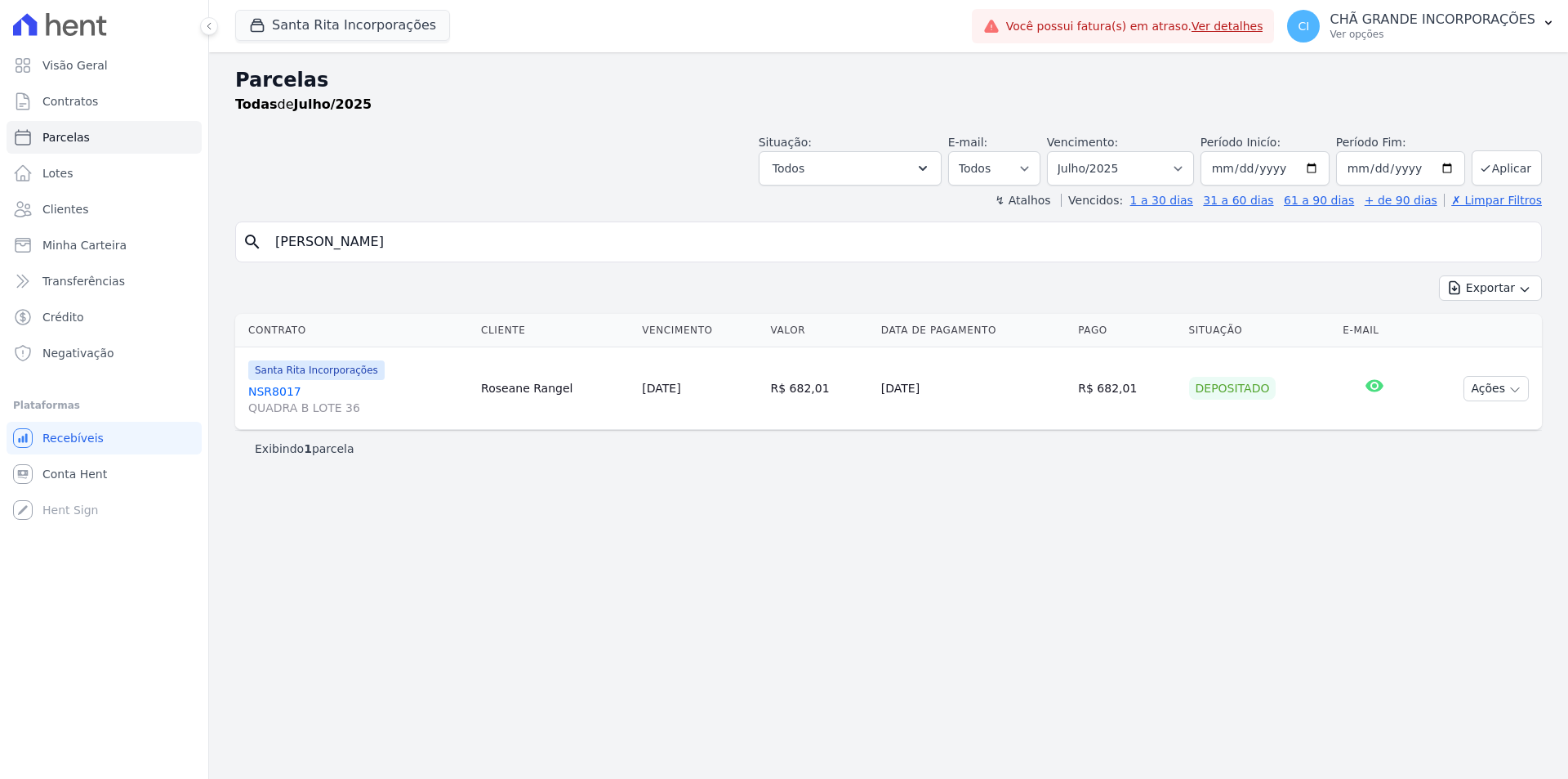
click at [525, 255] on input "ROSEANE ELIAS RANGEL" at bounding box center [900, 242] width 1269 height 33
paste input "FABIOLA DA SILVA GADELHA"
type input "FABIOLA DA SILVA GADELHA"
select select
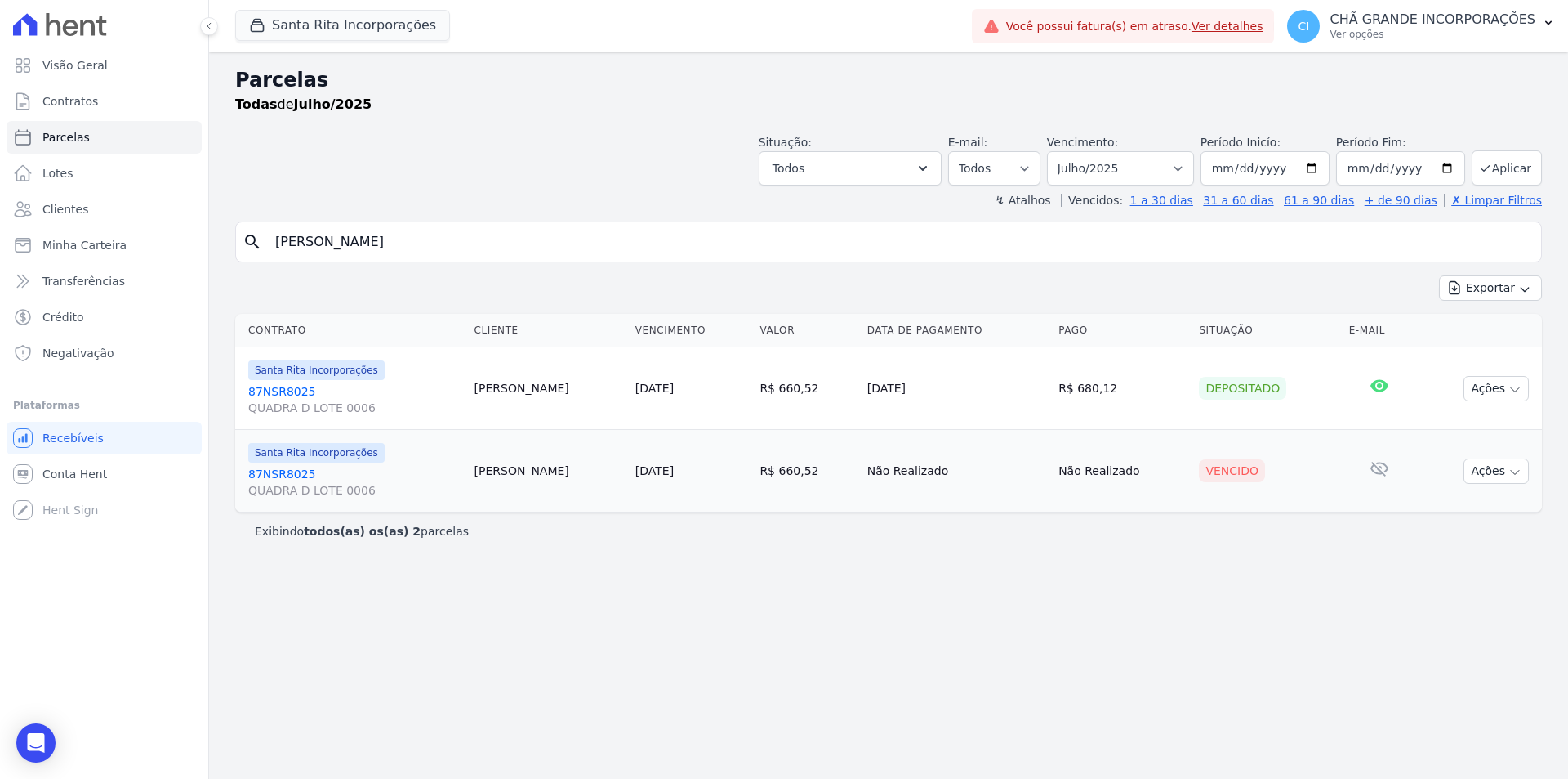
click at [546, 235] on input "FABIOLA DA SILVA GADELHA" at bounding box center [900, 242] width 1269 height 33
paste input "[PERSON_NAME]"
type input "[PERSON_NAME]"
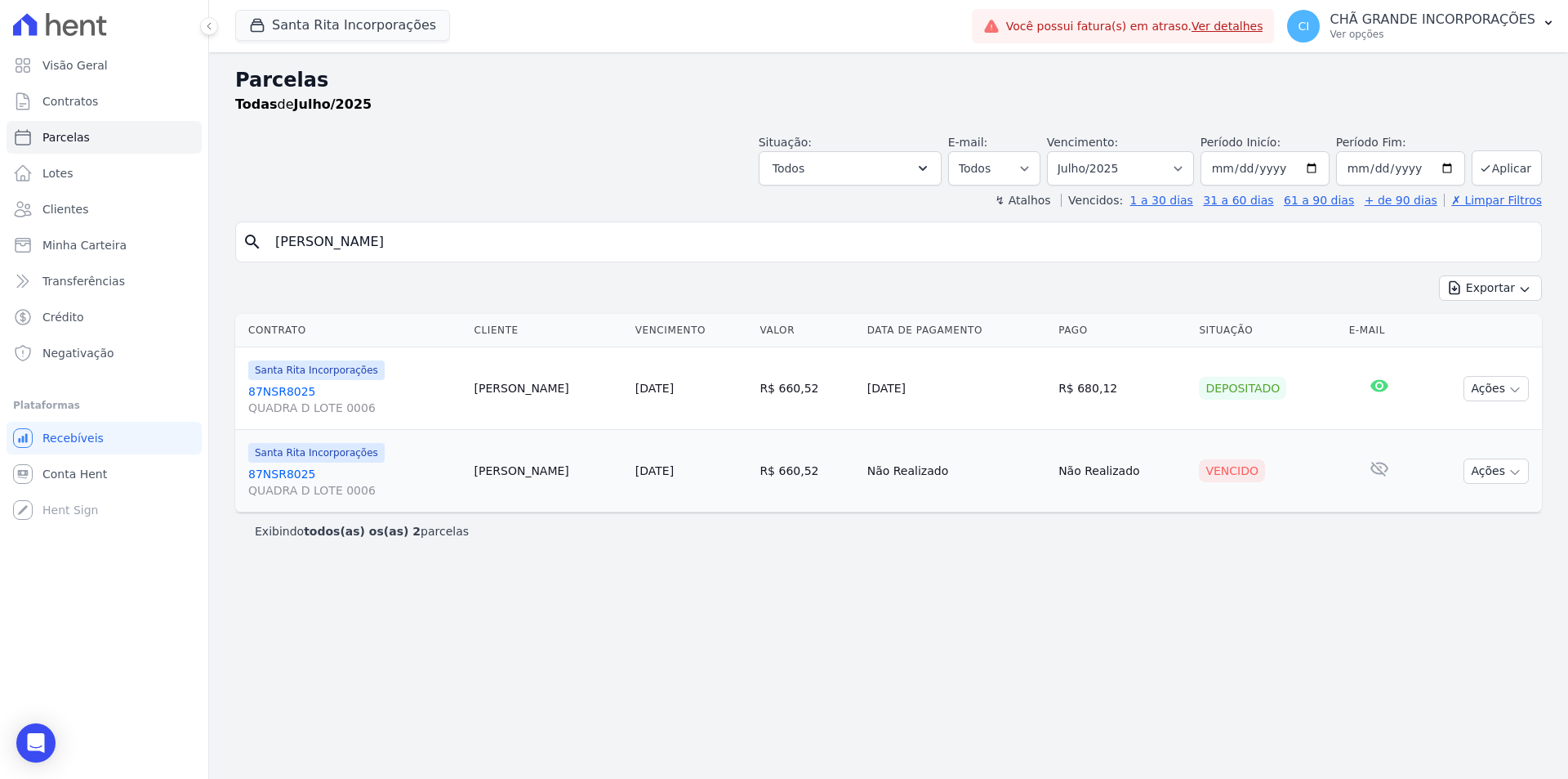
select select
click at [1112, 164] on select "Filtrar por período ──────── Todos os meses Novembro/2020 Dezembro/2020 Janeiro…" at bounding box center [1121, 168] width 147 height 35
select select "08/2025"
click at [1070, 151] on select "Filtrar por período ──────── Todos os meses Novembro/2020 Dezembro/2020 Janeiro…" at bounding box center [1121, 168] width 147 height 35
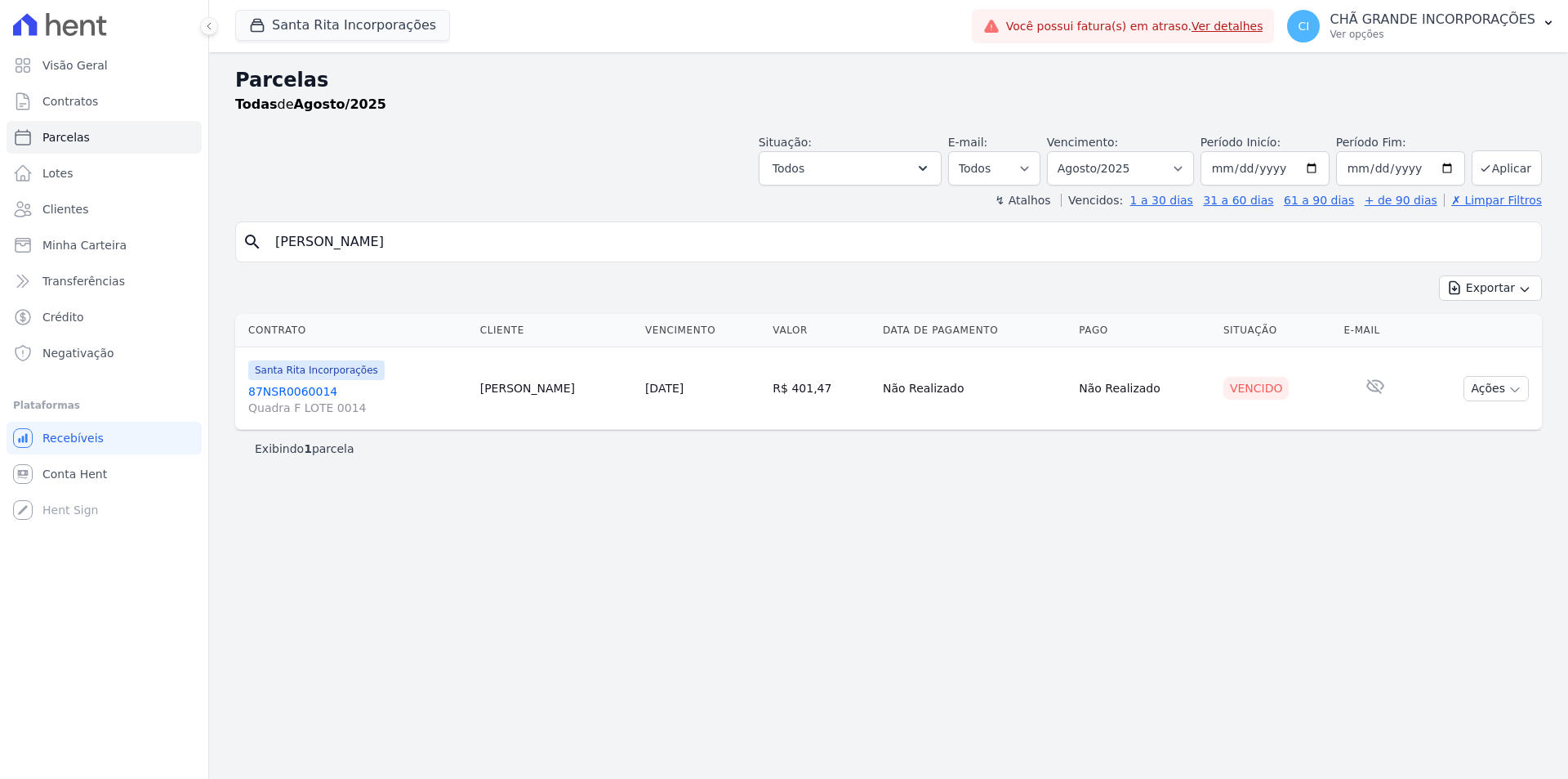
select select
click at [291, 383] on link "87NSR0060014 Quadra F LOTE 0014" at bounding box center [358, 400] width 219 height 33
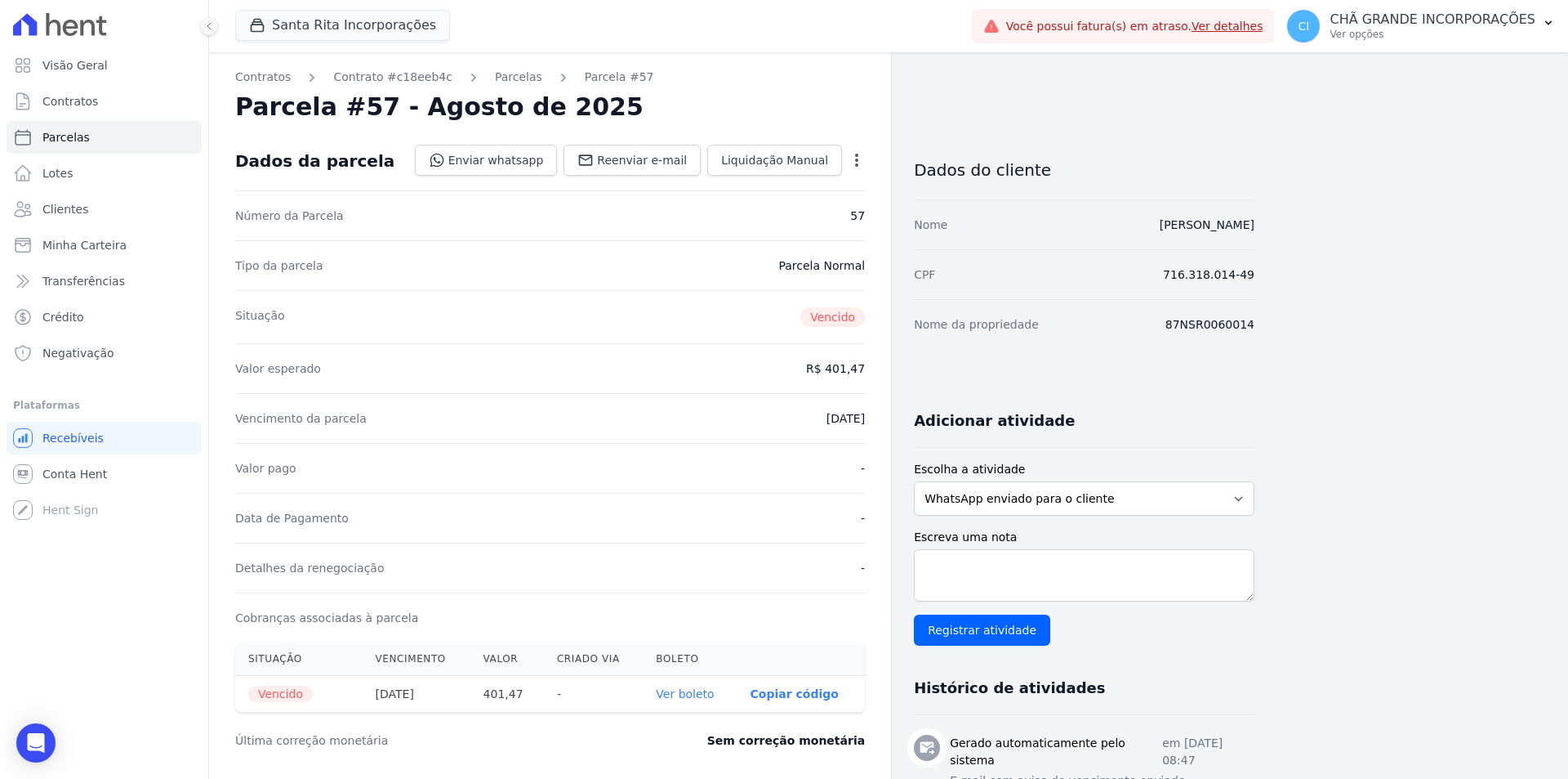
click at [678, 700] on link "Ver boleto" at bounding box center [685, 694] width 58 height 13
